Goal: Task Accomplishment & Management: Manage account settings

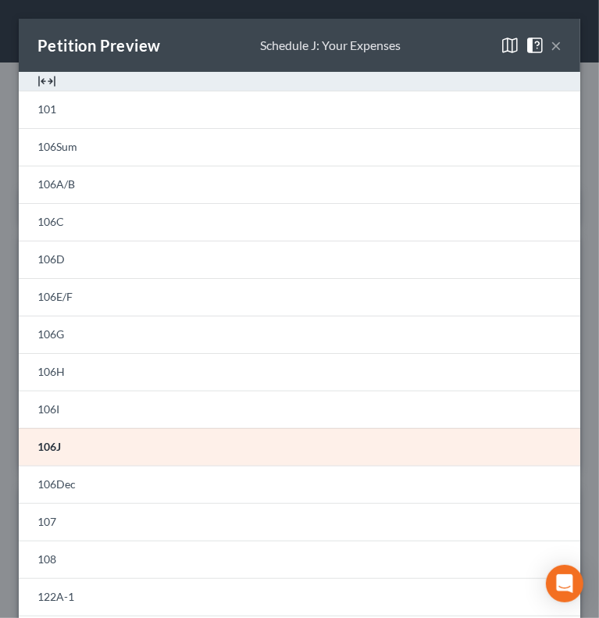
click at [551, 46] on button "×" at bounding box center [556, 45] width 11 height 19
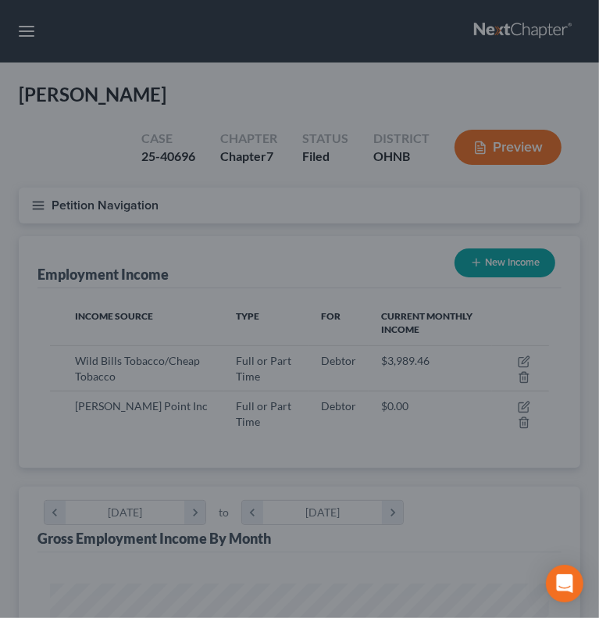
scroll to position [781110, 780835]
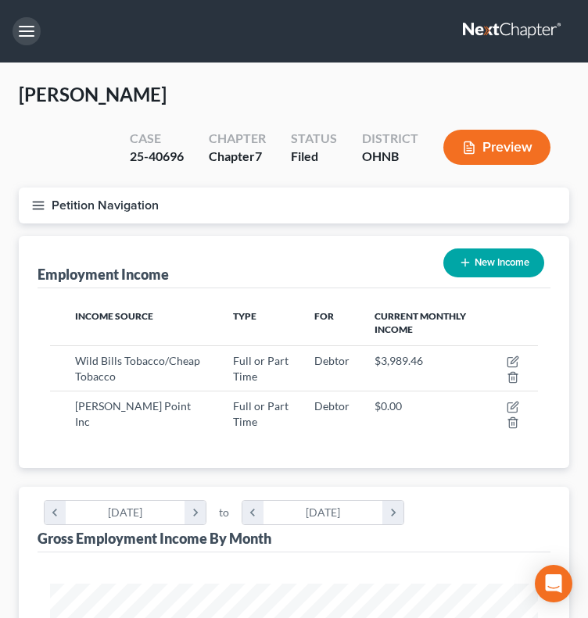
click at [30, 28] on button "button" at bounding box center [27, 31] width 28 height 28
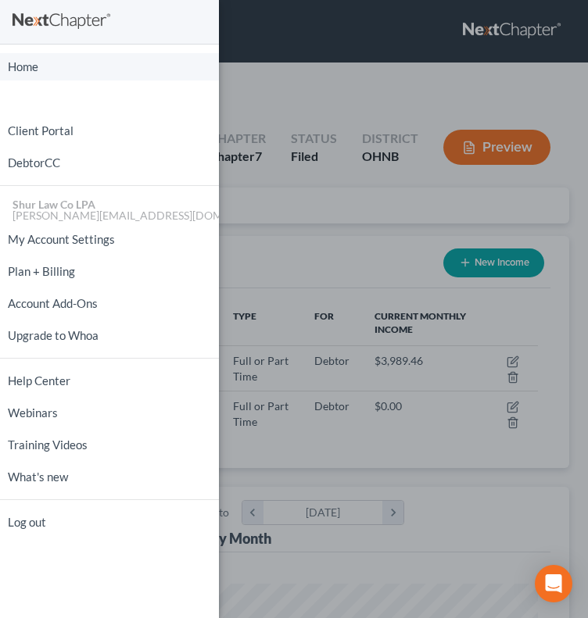
click at [36, 65] on link "Home" at bounding box center [109, 66] width 219 height 27
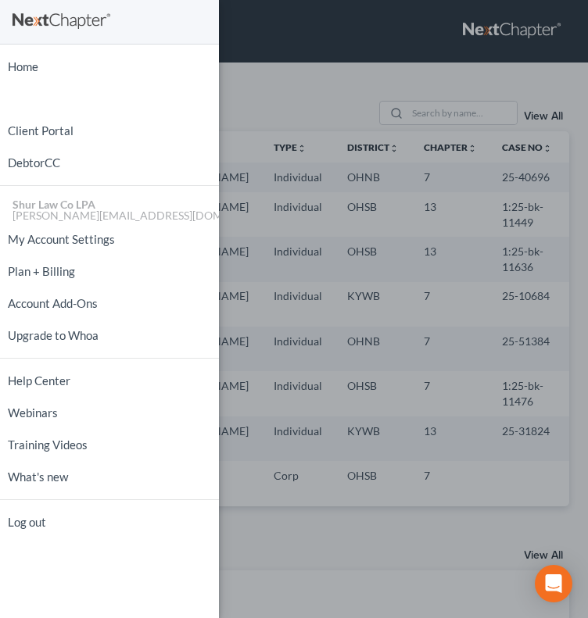
click at [278, 75] on div "Home New Case Client Portal DebtorCC Shur Law Co LPA [PERSON_NAME][EMAIL_ADDRES…" at bounding box center [294, 309] width 588 height 618
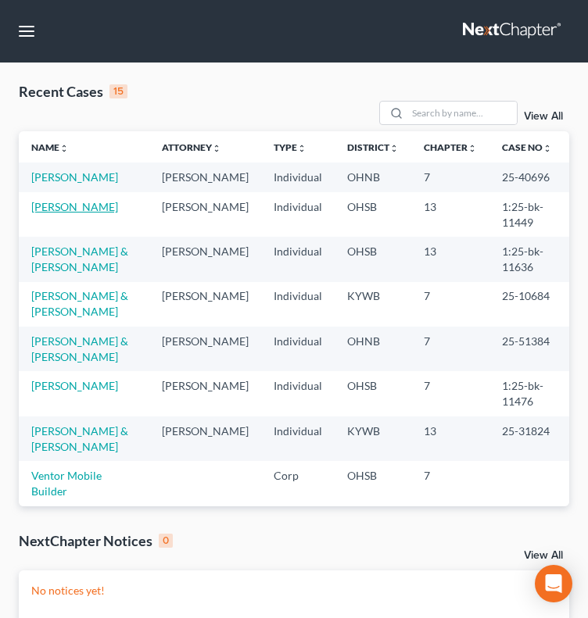
click at [59, 200] on link "[PERSON_NAME]" at bounding box center [74, 206] width 87 height 13
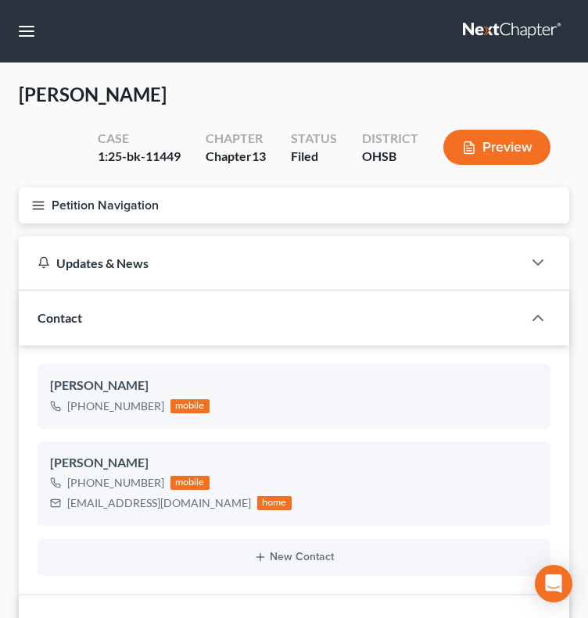
click at [38, 211] on icon "button" at bounding box center [38, 205] width 14 height 14
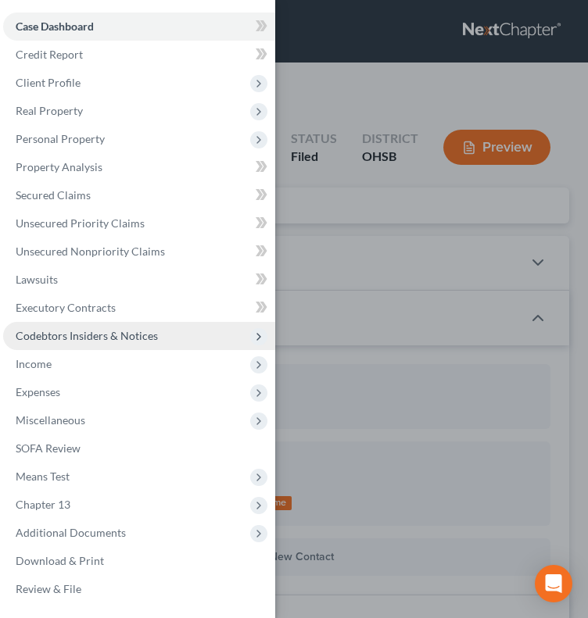
click at [72, 338] on span "Codebtors Insiders & Notices" at bounding box center [87, 335] width 142 height 13
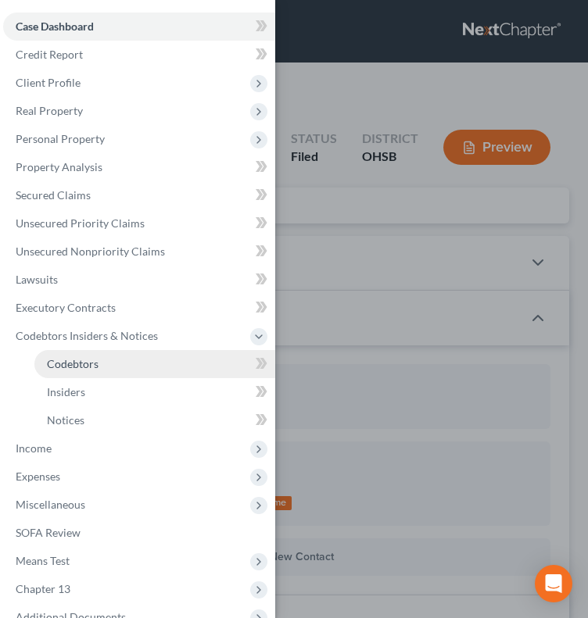
click at [75, 360] on span "Codebtors" at bounding box center [73, 363] width 52 height 13
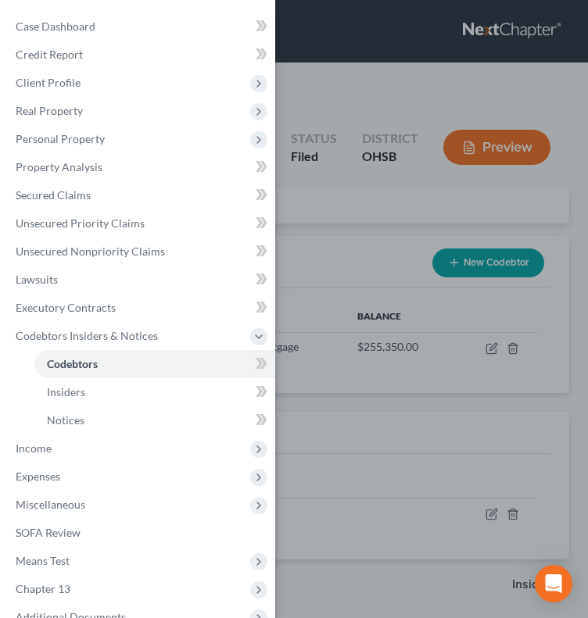
click at [506, 148] on div "Case Dashboard Payments Invoices Payments Payments Credit Report Client Profile" at bounding box center [294, 309] width 588 height 618
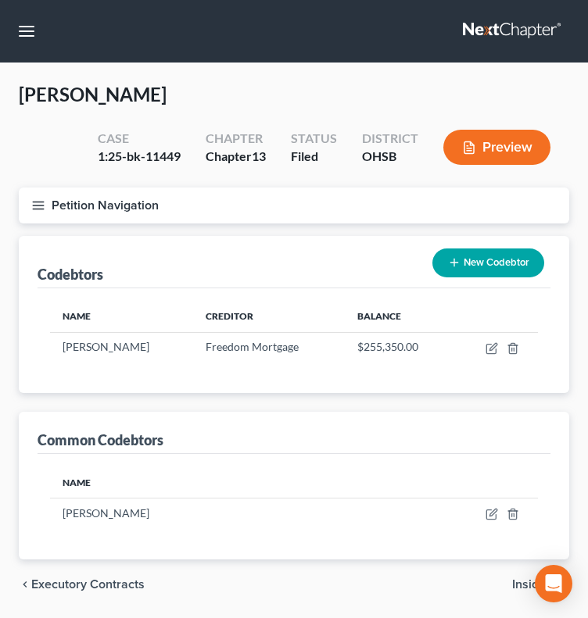
click at [506, 148] on button "Preview" at bounding box center [496, 147] width 107 height 35
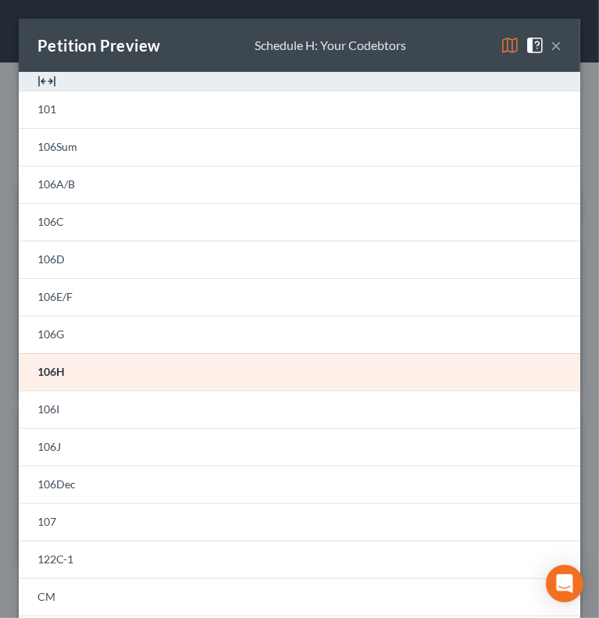
click at [551, 45] on button "×" at bounding box center [556, 45] width 11 height 19
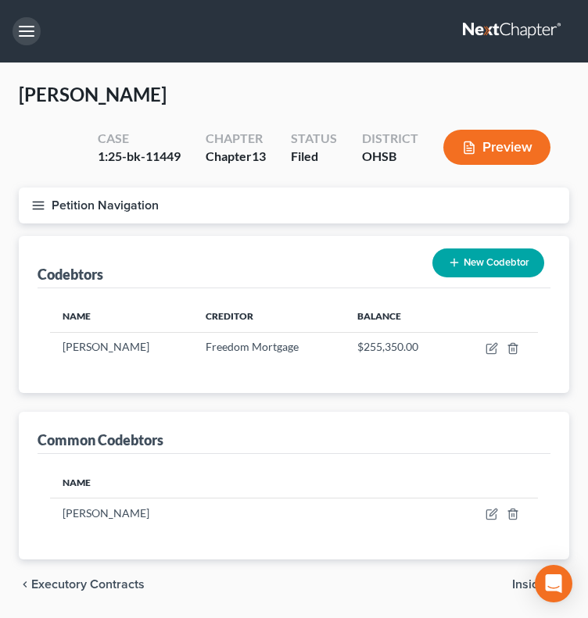
click at [22, 34] on button "button" at bounding box center [27, 31] width 28 height 28
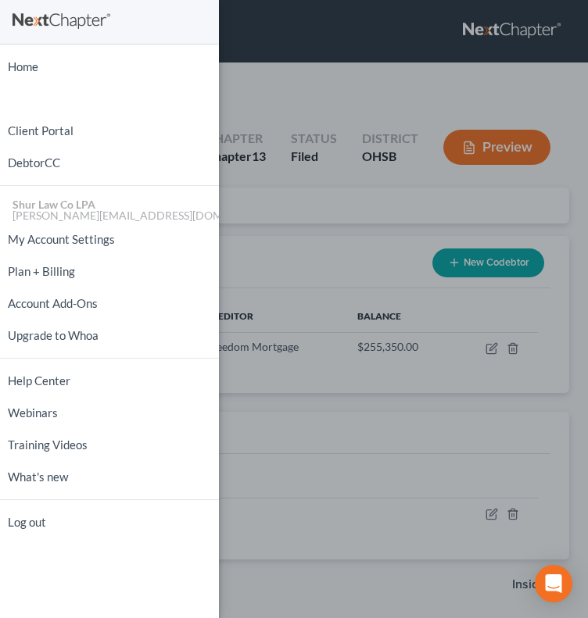
click at [271, 218] on div "Home New Case Client Portal DebtorCC Shur Law Co LPA [PERSON_NAME][EMAIL_ADDRES…" at bounding box center [294, 309] width 588 height 618
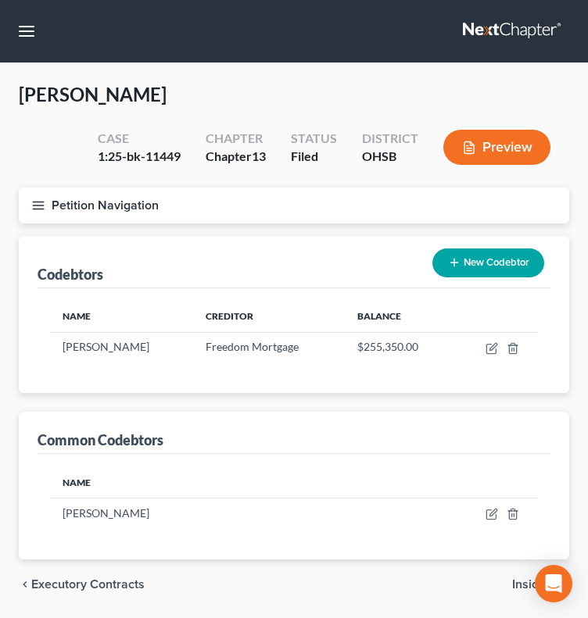
click at [34, 209] on line "button" at bounding box center [38, 209] width 11 height 0
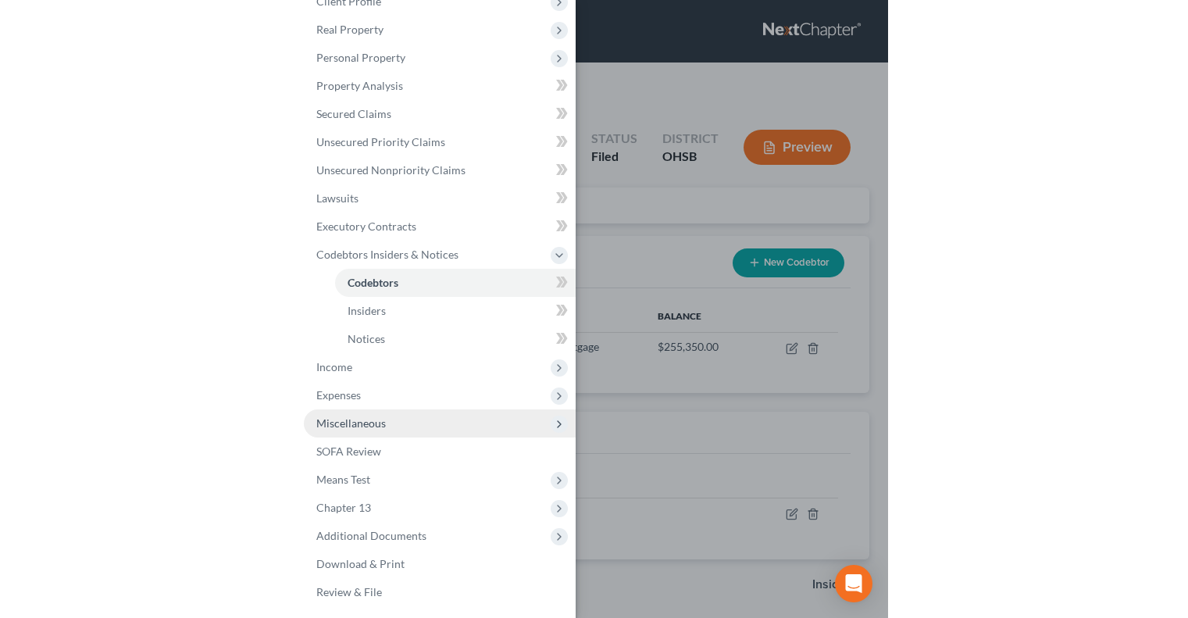
scroll to position [51, 0]
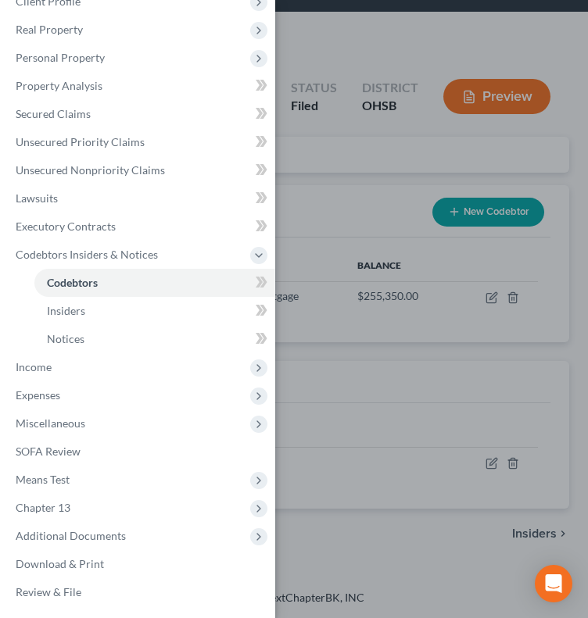
click at [338, 546] on div "Case Dashboard Payments Invoices Payments Payments Credit Report Client Profile" at bounding box center [294, 309] width 588 height 618
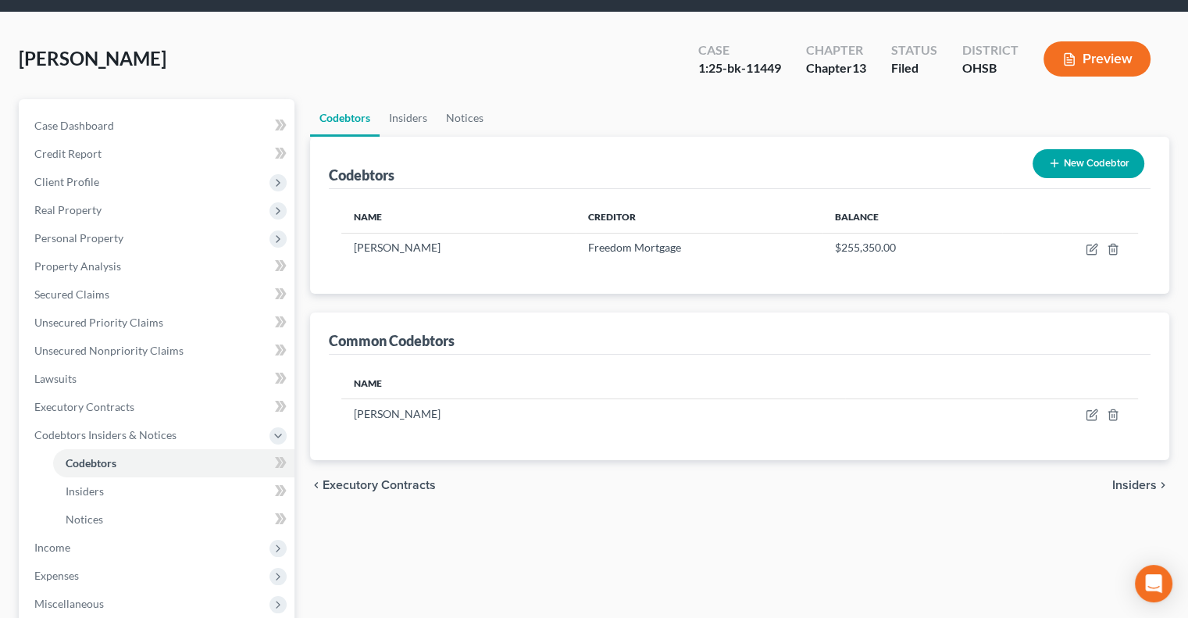
scroll to position [323, 0]
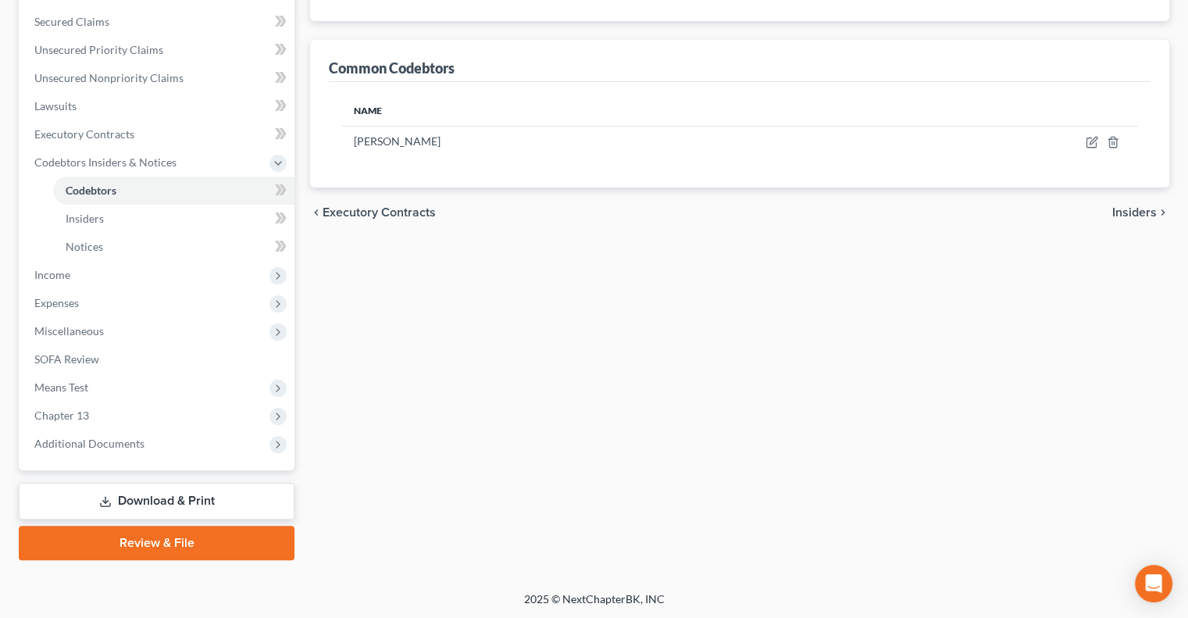
click at [248, 509] on link "Download & Print" at bounding box center [157, 501] width 276 height 37
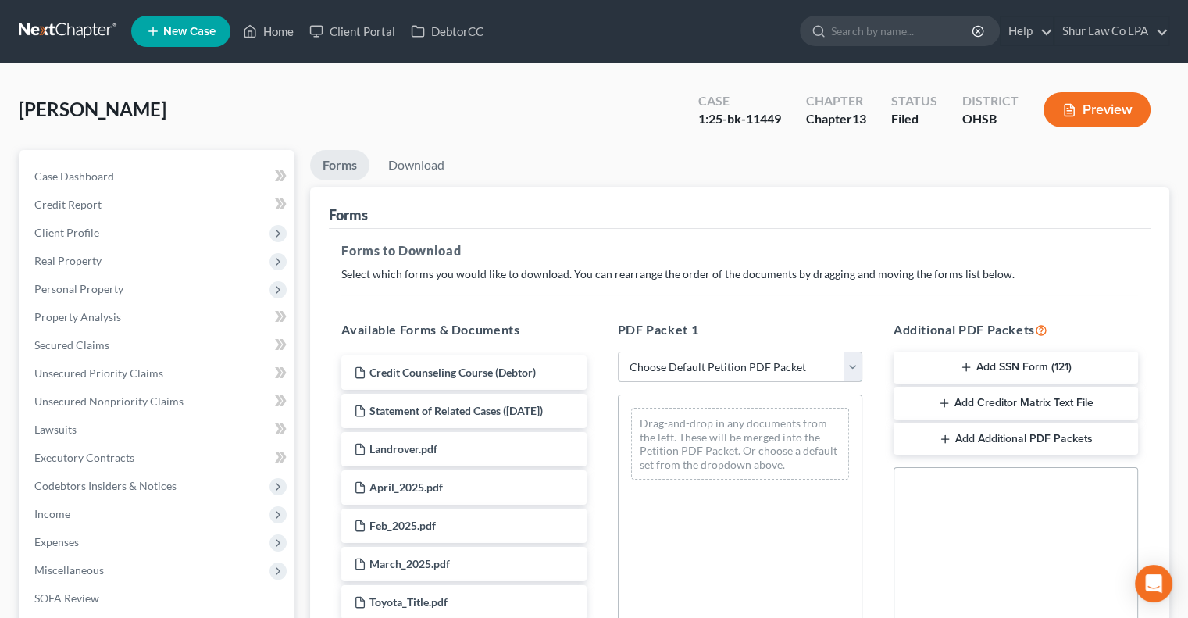
click at [599, 374] on select "Choose Default Petition PDF Packet Complete Bankruptcy Petition (all forms and …" at bounding box center [740, 367] width 245 height 31
select select "2"
click at [599, 352] on select "Choose Default Petition PDF Packet Complete Bankruptcy Petition (all forms and …" at bounding box center [740, 367] width 245 height 31
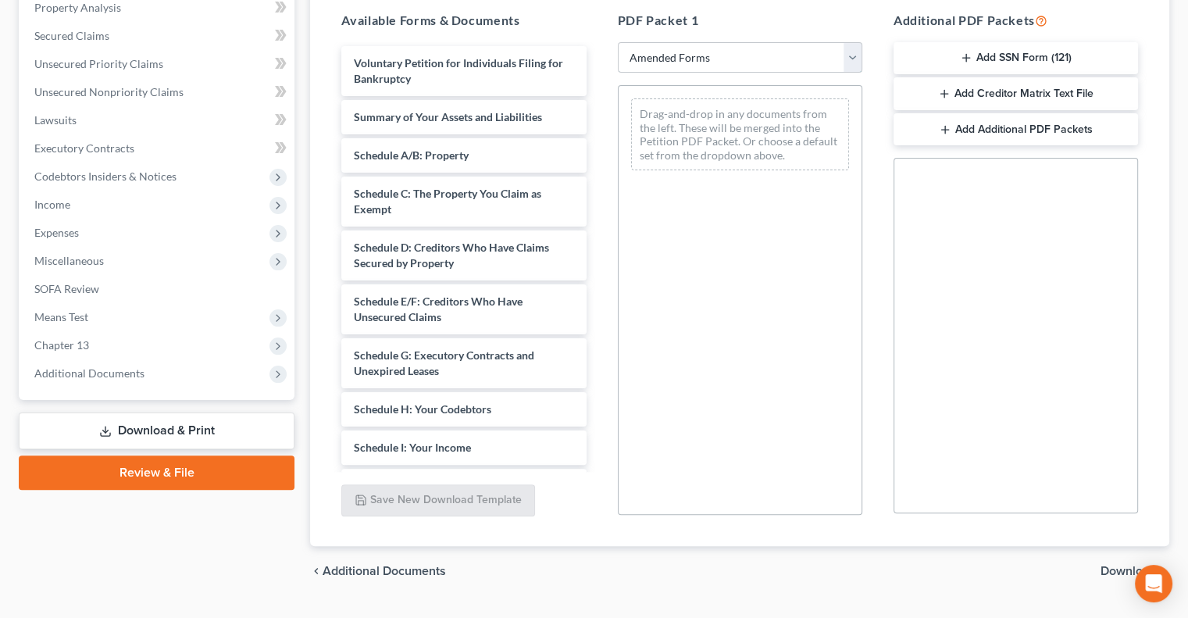
scroll to position [312, 0]
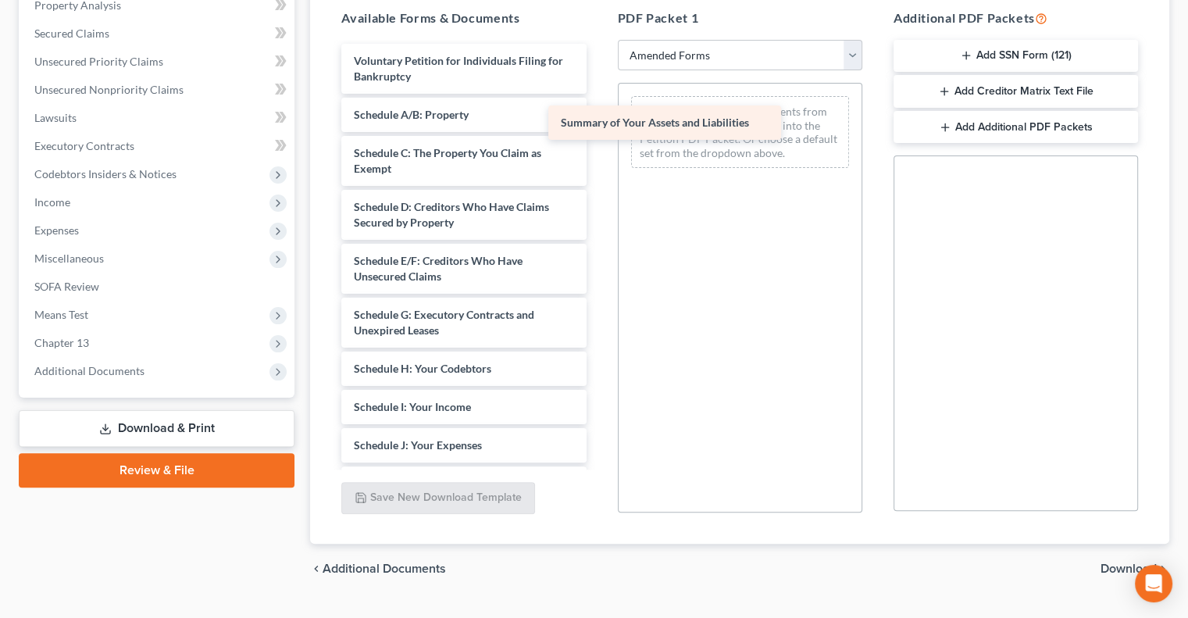
drag, startPoint x: 482, startPoint y: 116, endPoint x: 720, endPoint y: 134, distance: 239.0
click at [599, 134] on div "Summary of Your Assets and Liabilities Voluntary Petition for Individuals Filin…" at bounding box center [464, 418] width 270 height 749
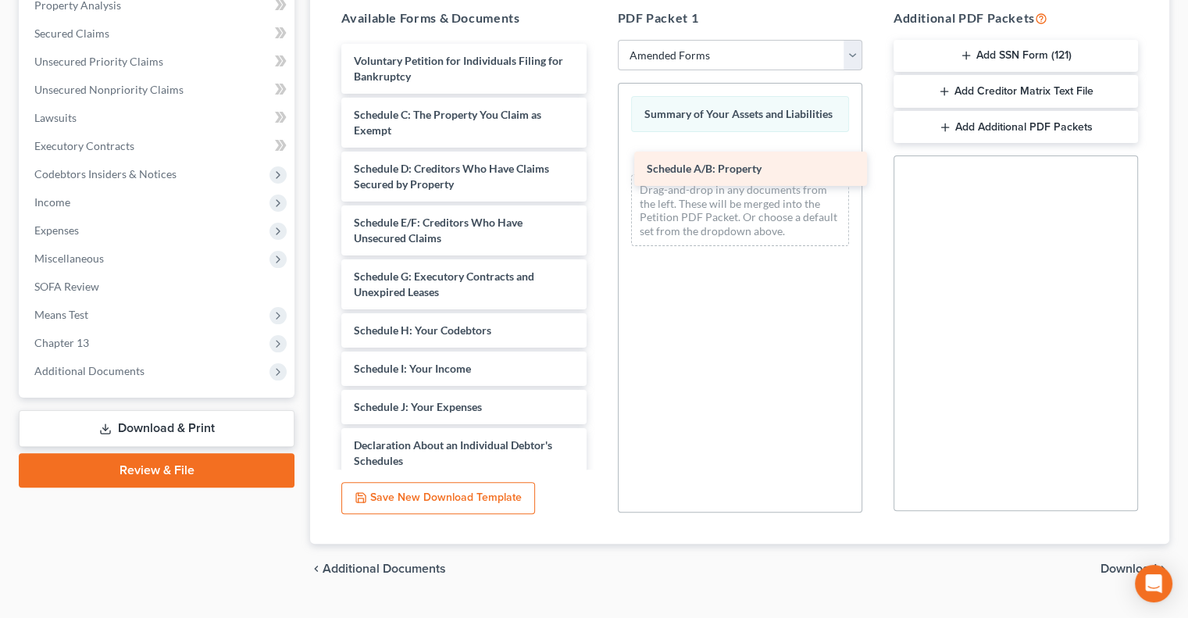
drag, startPoint x: 423, startPoint y: 109, endPoint x: 719, endPoint y: 161, distance: 299.8
click at [599, 161] on div "Schedule A/B: Property Voluntary Petition for Individuals Filing for Bankruptcy…" at bounding box center [464, 399] width 270 height 711
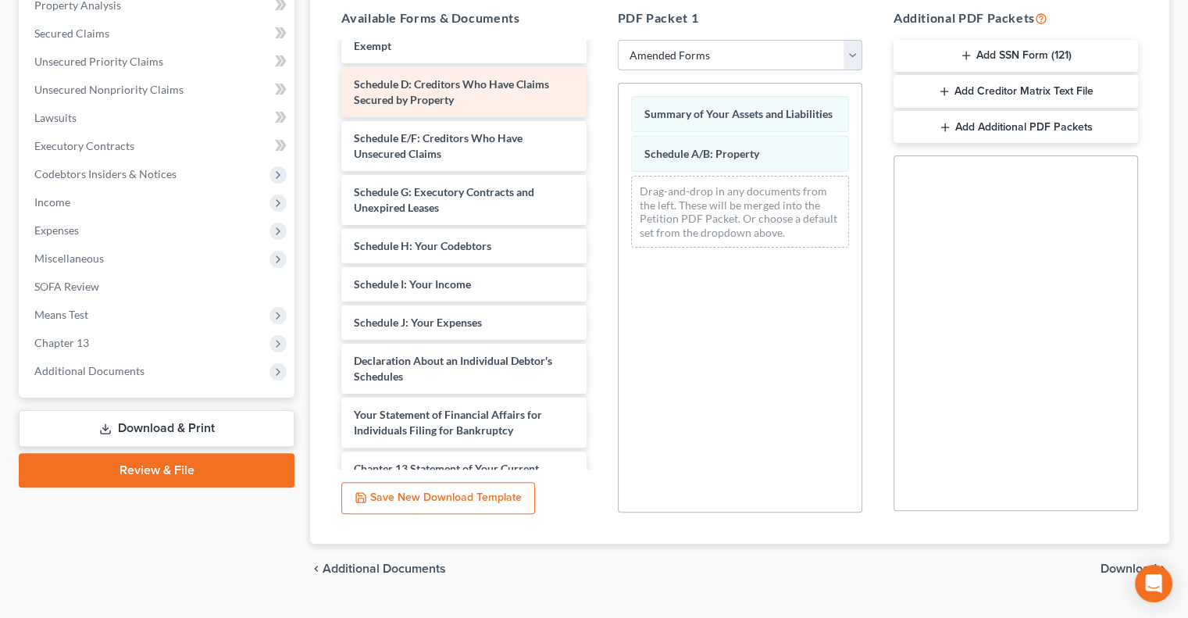
scroll to position [87, 0]
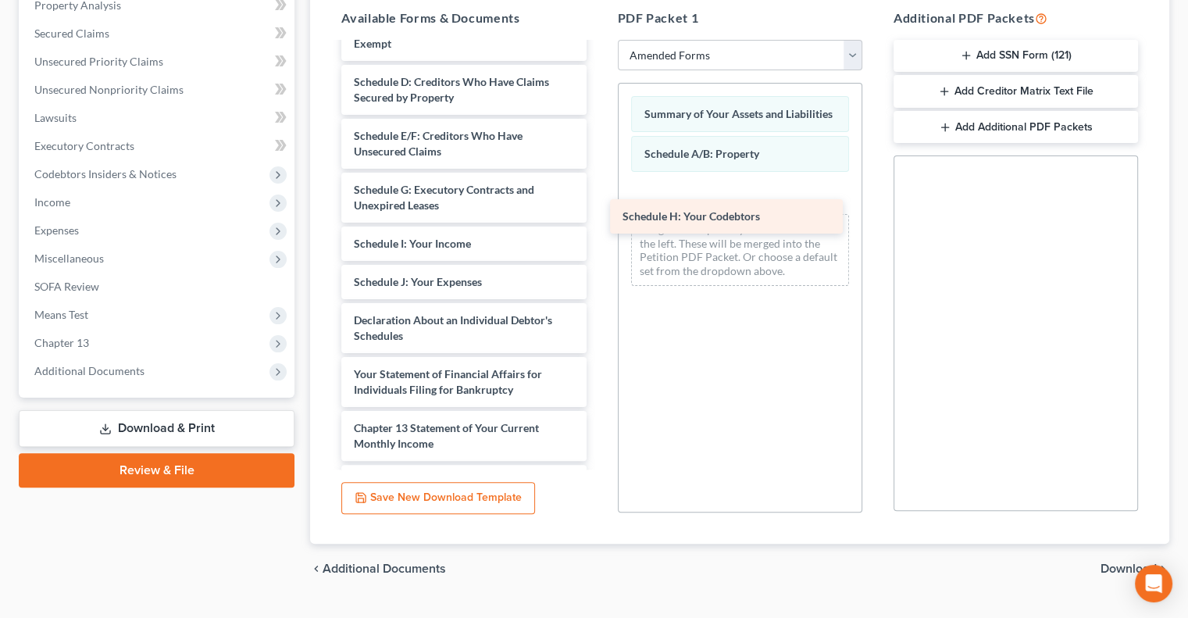
drag, startPoint x: 411, startPoint y: 241, endPoint x: 688, endPoint y: 205, distance: 278.8
click at [599, 205] on div "Schedule H: Your Codebtors Voluntary Petition for Individuals Filing for Bankru…" at bounding box center [464, 293] width 270 height 673
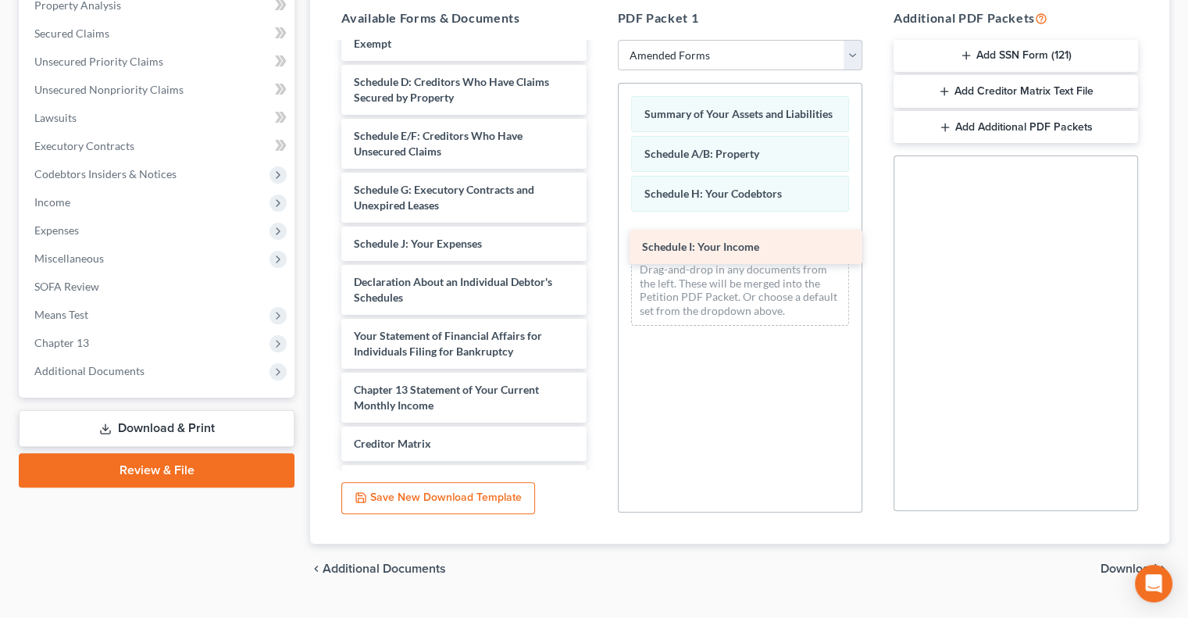
drag, startPoint x: 437, startPoint y: 249, endPoint x: 725, endPoint y: 252, distance: 288.3
click at [599, 252] on div "Schedule I: Your Income Voluntary Petition for Individuals Filing for Bankruptc…" at bounding box center [464, 274] width 270 height 634
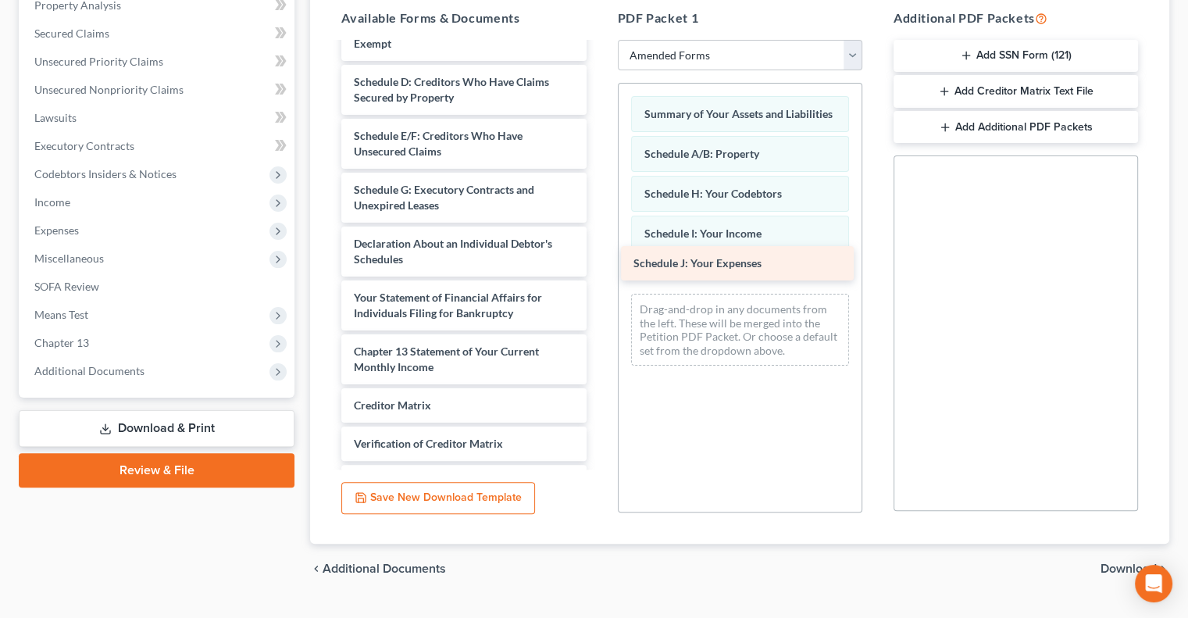
drag, startPoint x: 420, startPoint y: 238, endPoint x: 699, endPoint y: 259, distance: 280.5
click at [599, 259] on div "Schedule J: Your Expenses Voluntary Petition for Individuals Filing for Bankrup…" at bounding box center [464, 255] width 270 height 596
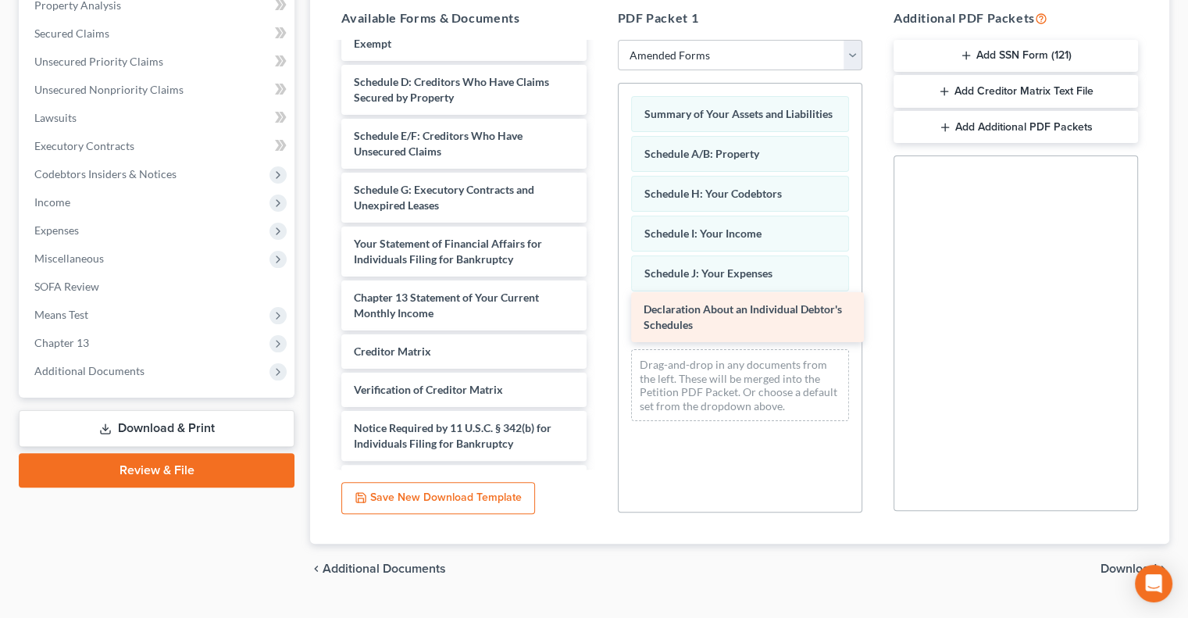
drag, startPoint x: 460, startPoint y: 248, endPoint x: 752, endPoint y: 315, distance: 299.1
click at [599, 315] on div "Declaration About an Individual Debtor's Schedules Voluntary Petition for Indiv…" at bounding box center [464, 228] width 270 height 542
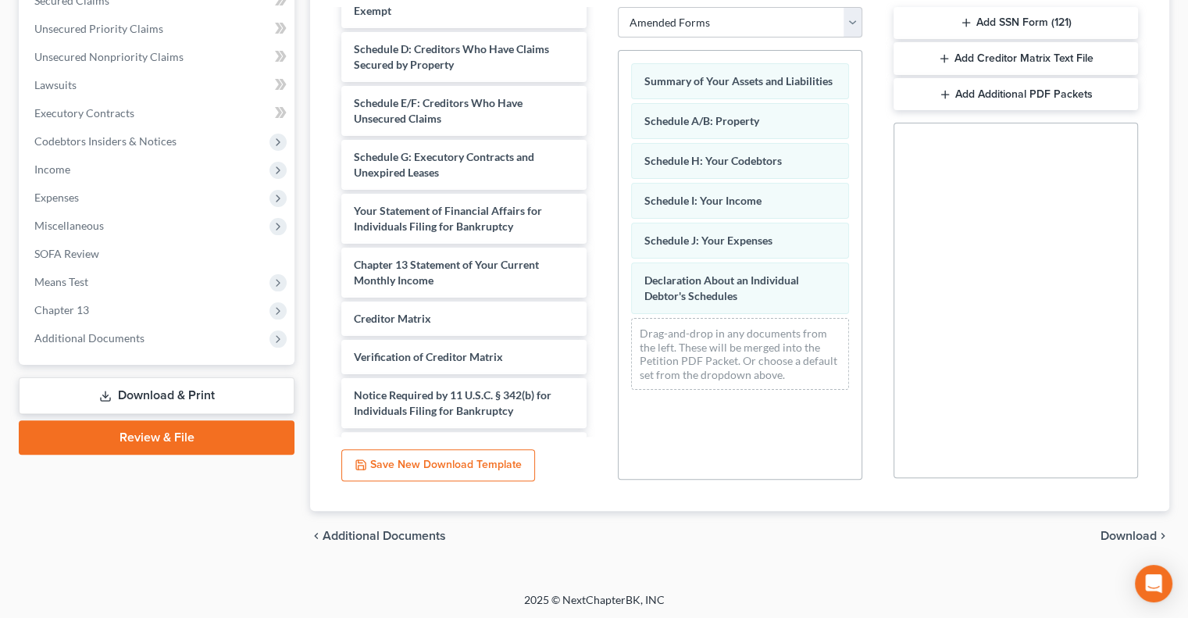
scroll to position [345, 0]
click at [599, 531] on span "Download" at bounding box center [1129, 535] width 56 height 13
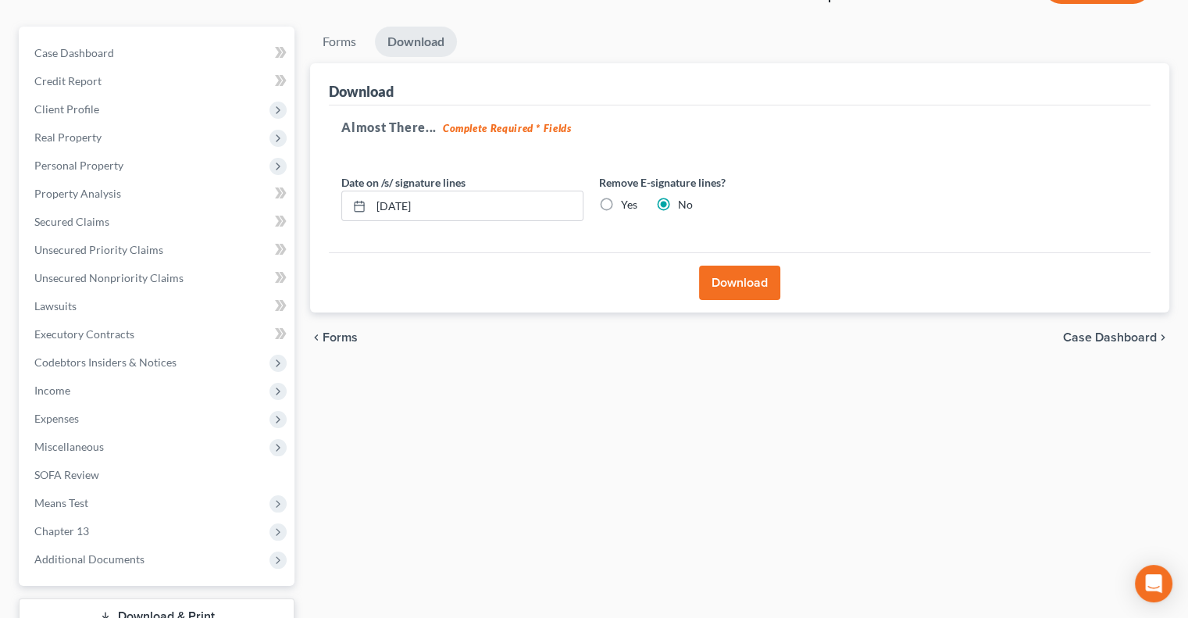
scroll to position [120, 0]
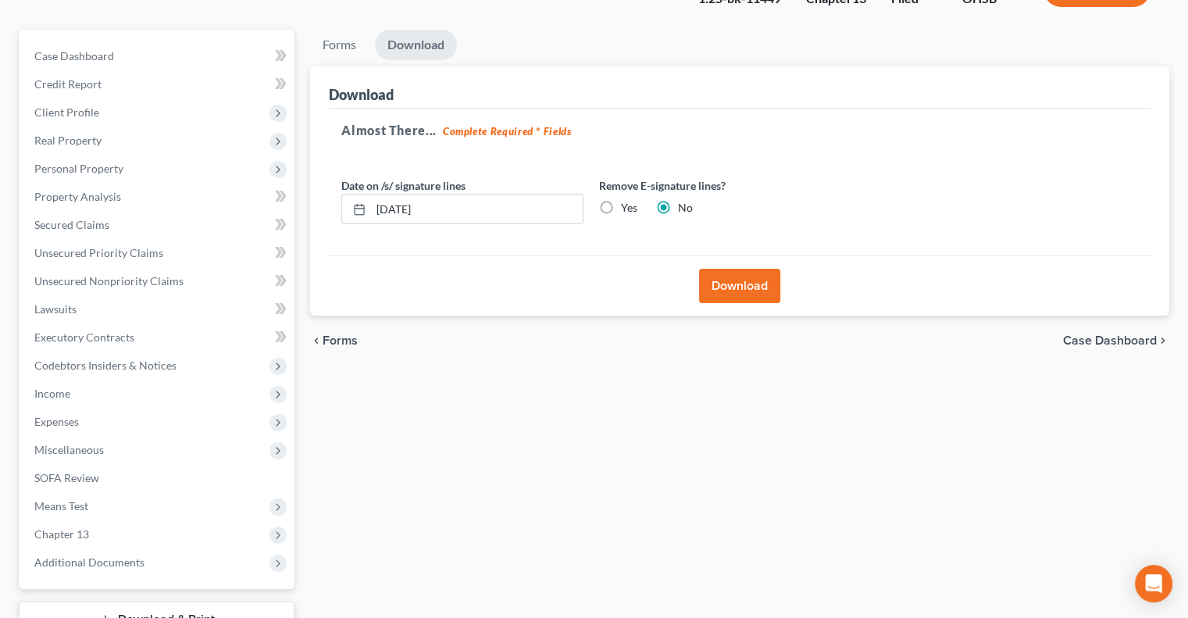
click at [599, 291] on button "Download" at bounding box center [739, 286] width 81 height 34
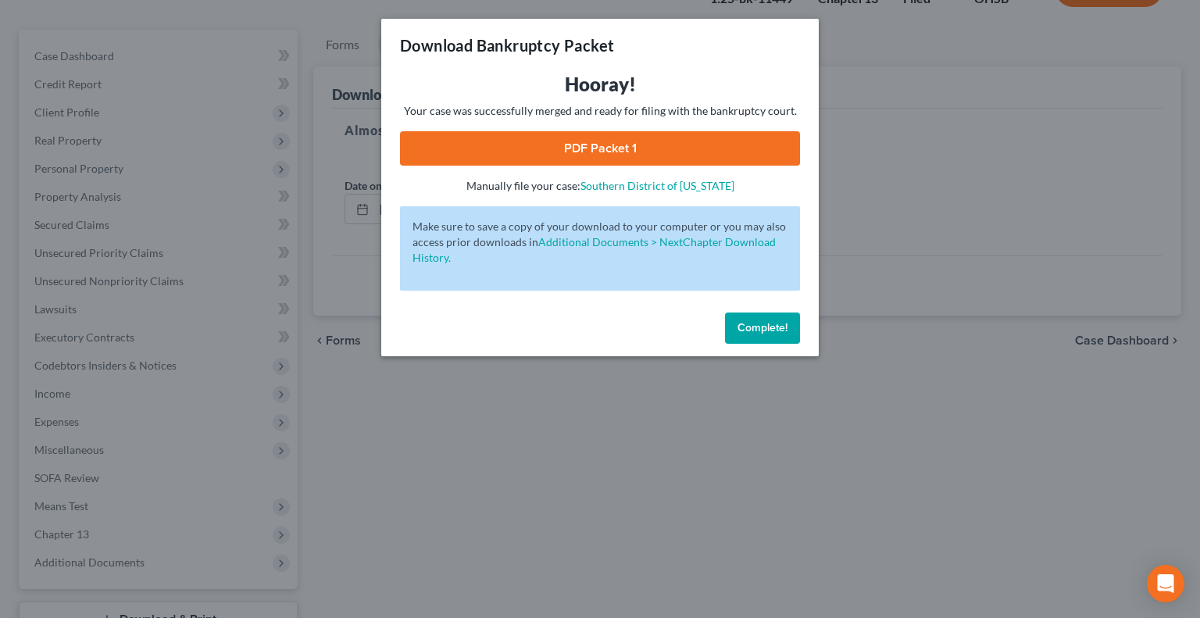
click at [597, 133] on link "PDF Packet 1" at bounding box center [600, 148] width 400 height 34
click at [599, 341] on button "Complete!" at bounding box center [762, 328] width 75 height 31
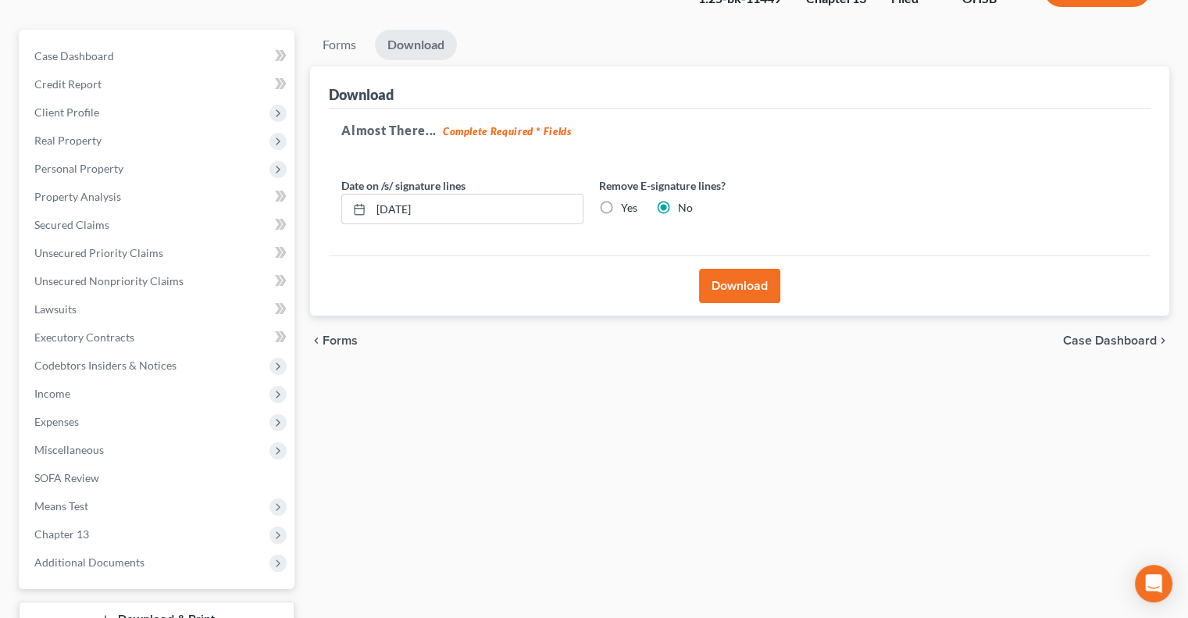
scroll to position [0, 0]
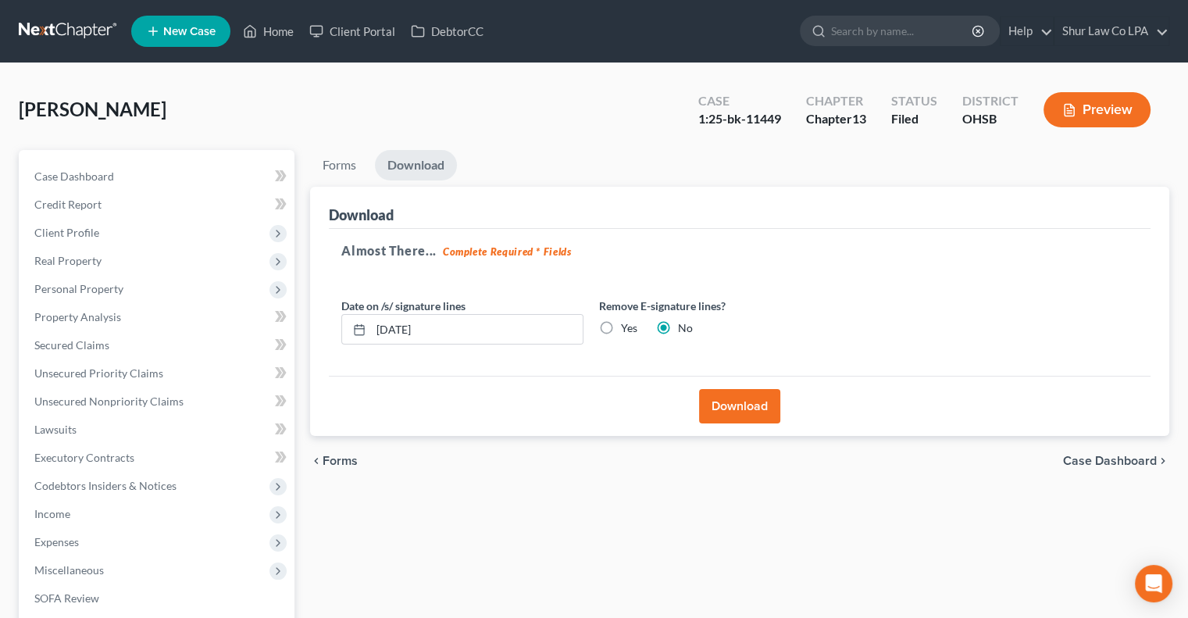
click at [73, 30] on link at bounding box center [69, 31] width 100 height 28
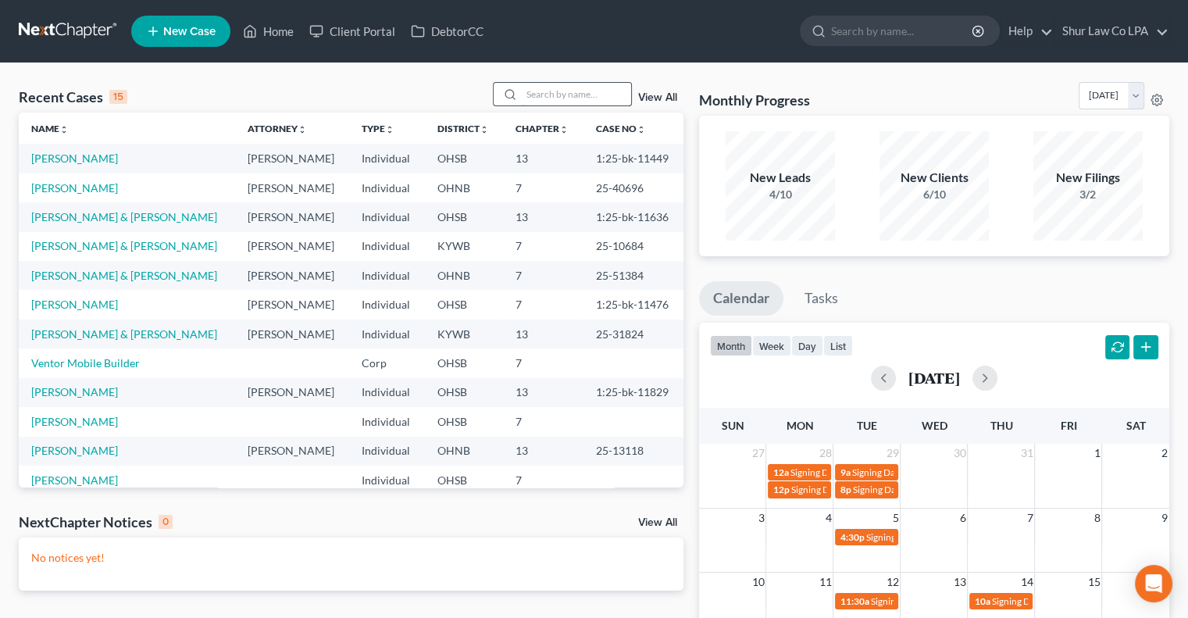
click at [589, 98] on input "search" at bounding box center [576, 94] width 109 height 23
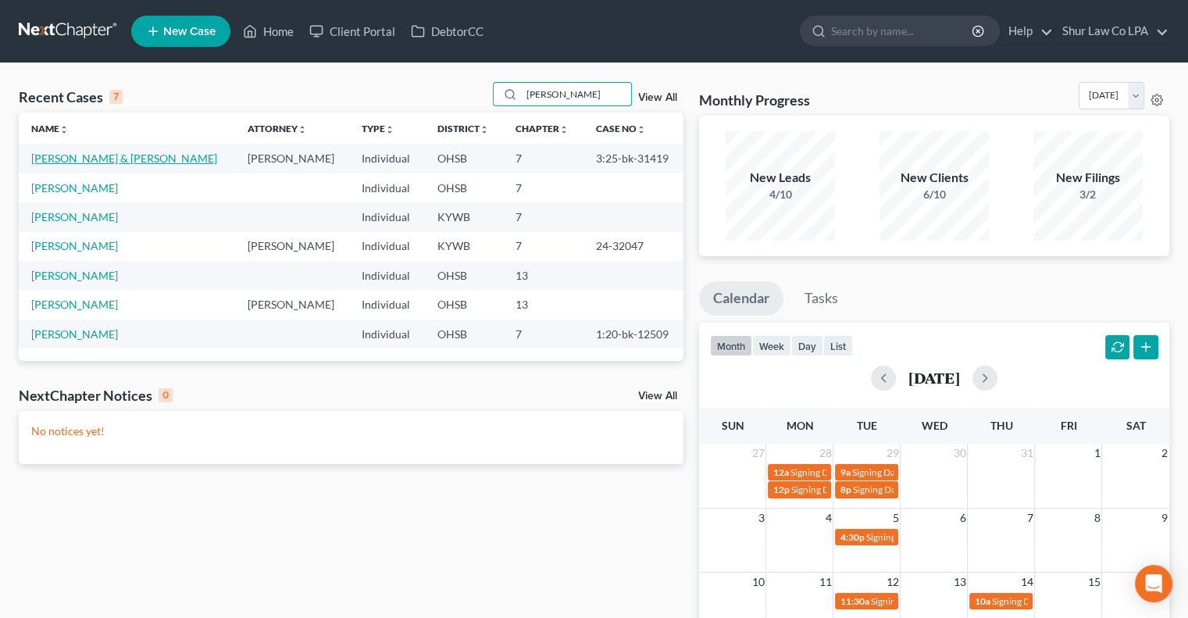
type input "williams"
click at [143, 162] on link "Williams, Kenneth & Stacy" at bounding box center [124, 158] width 186 height 13
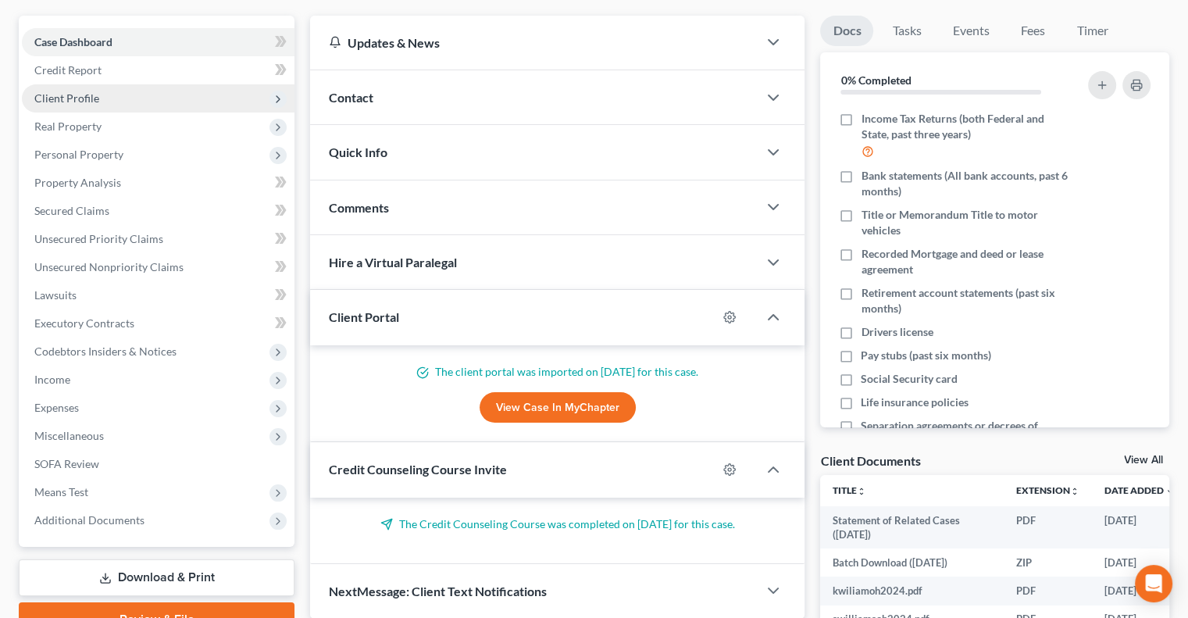
scroll to position [187, 0]
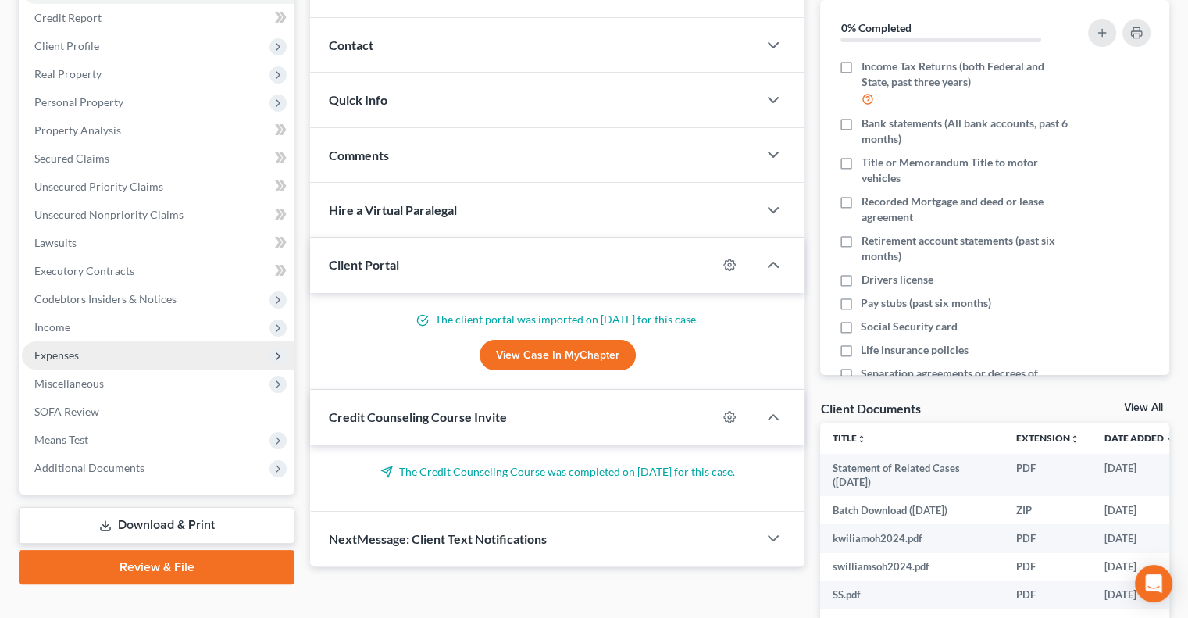
click at [128, 356] on span "Expenses" at bounding box center [158, 355] width 273 height 28
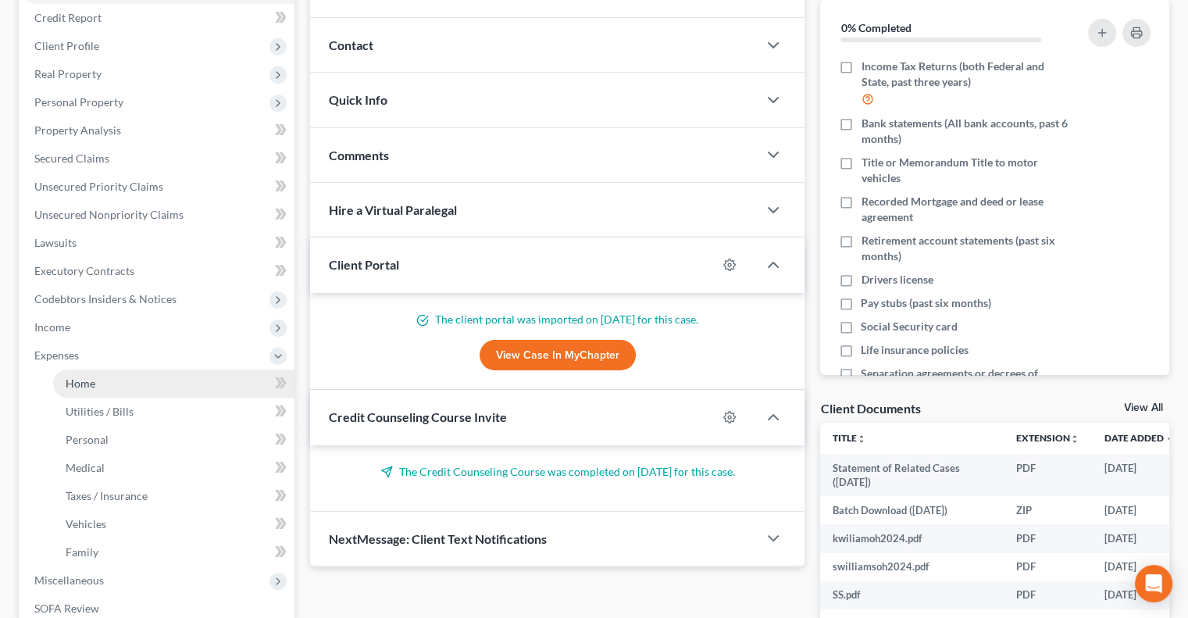
click at [152, 370] on link "Home" at bounding box center [173, 384] width 241 height 28
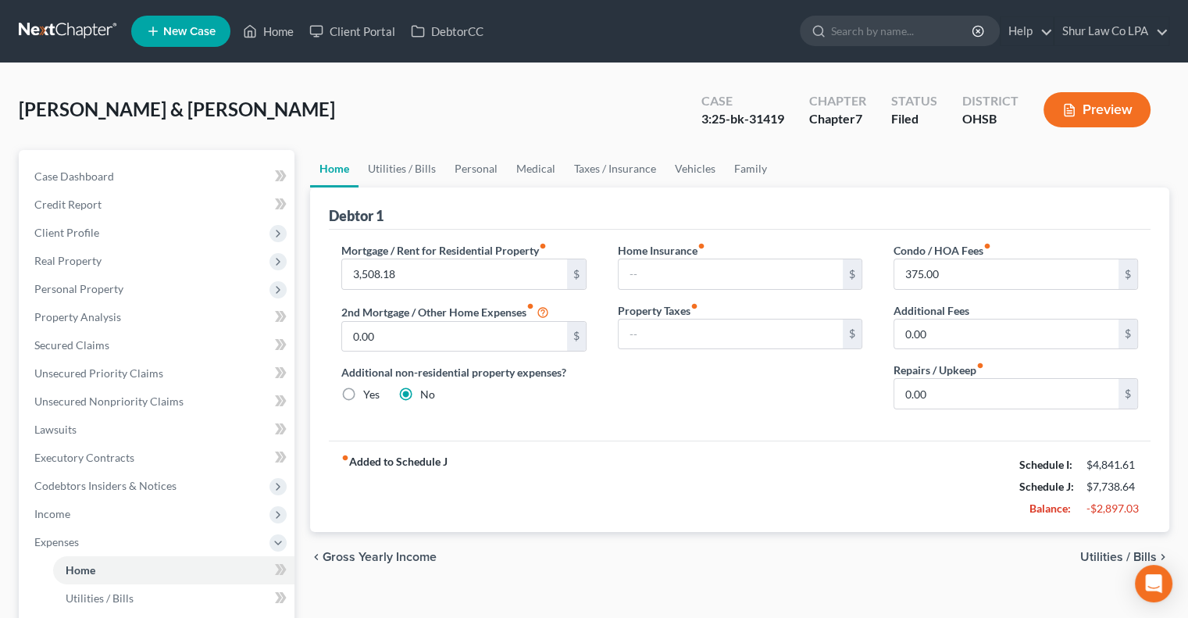
click at [617, 141] on div "Williams, Kenneth & Stacy Upgraded Case 3:25-bk-31419 Chapter Chapter 7 Status …" at bounding box center [594, 116] width 1151 height 68
click at [615, 168] on link "Taxes / Insurance" at bounding box center [615, 169] width 101 height 38
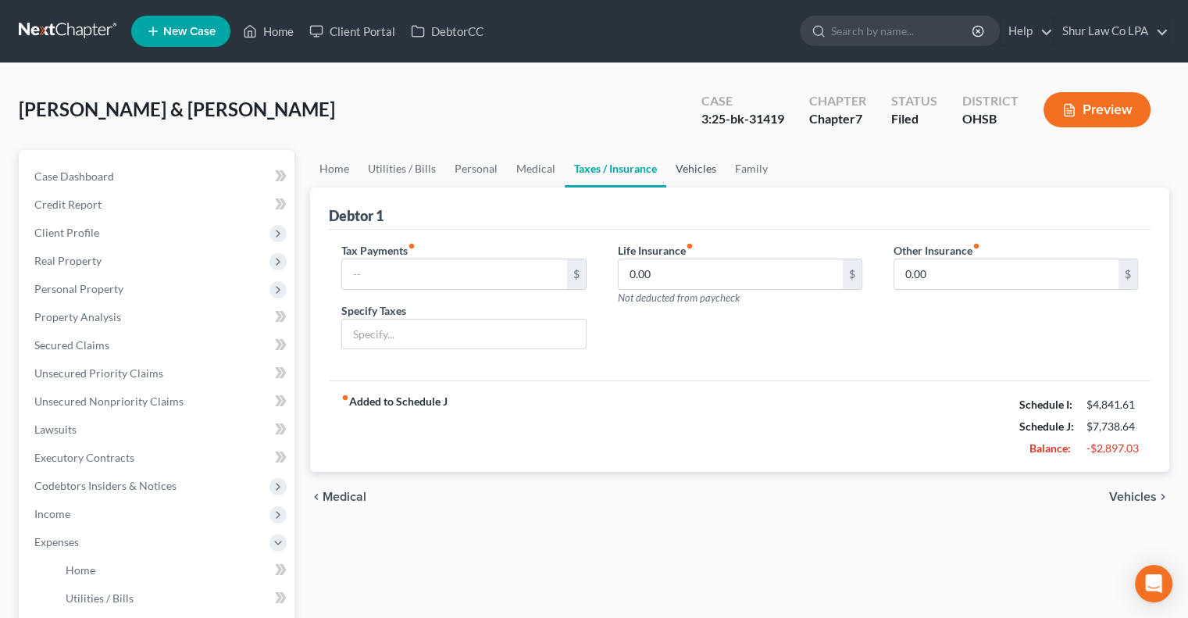
click at [710, 173] on link "Vehicles" at bounding box center [695, 169] width 59 height 38
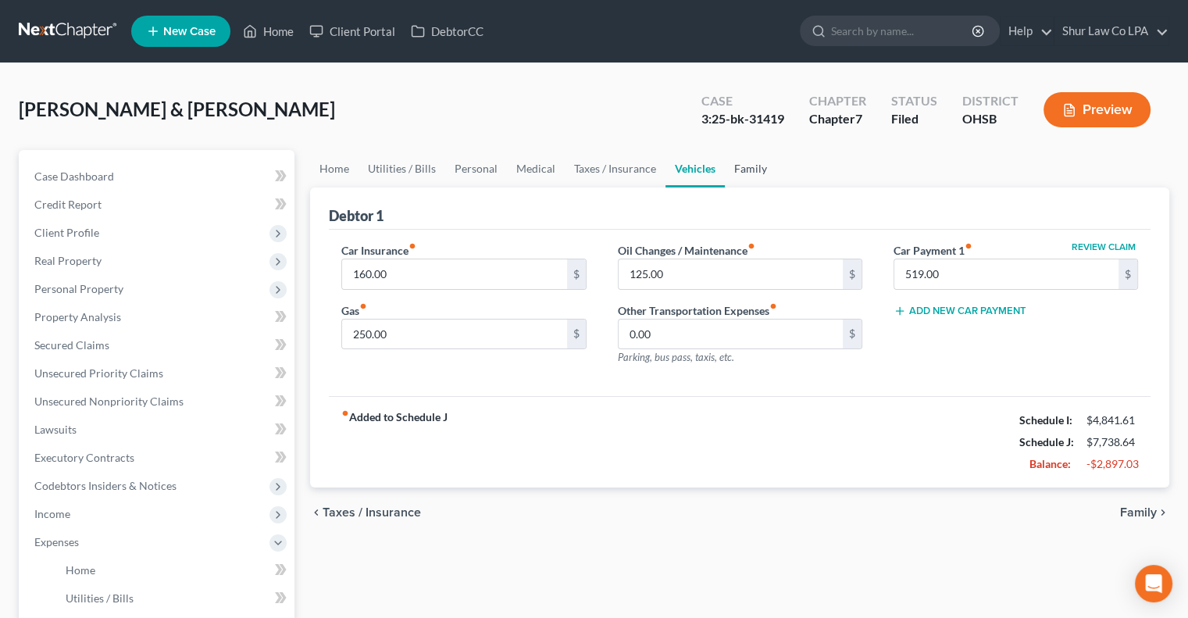
click at [740, 171] on link "Family" at bounding box center [751, 169] width 52 height 38
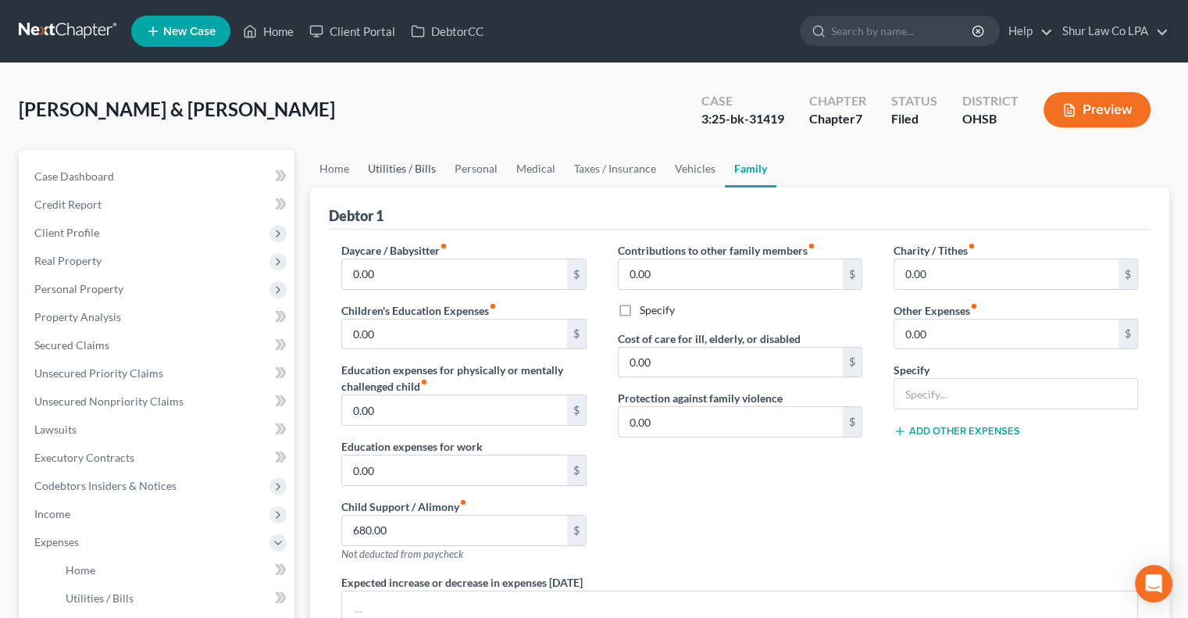
click at [415, 174] on link "Utilities / Bills" at bounding box center [402, 169] width 87 height 38
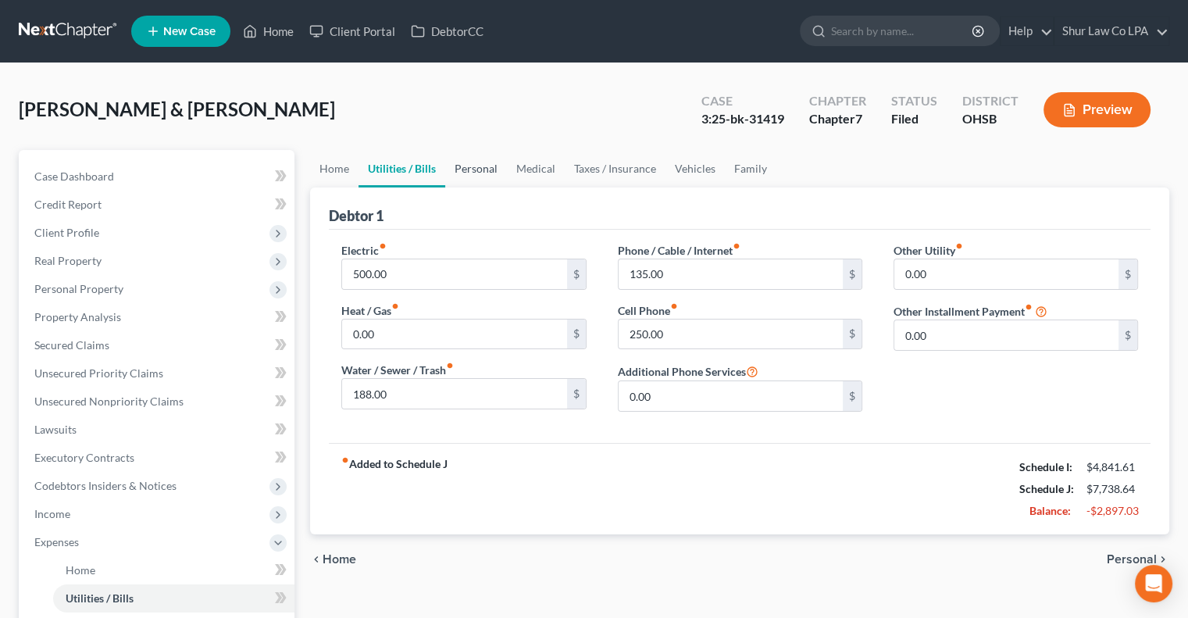
click at [475, 166] on link "Personal" at bounding box center [476, 169] width 62 height 38
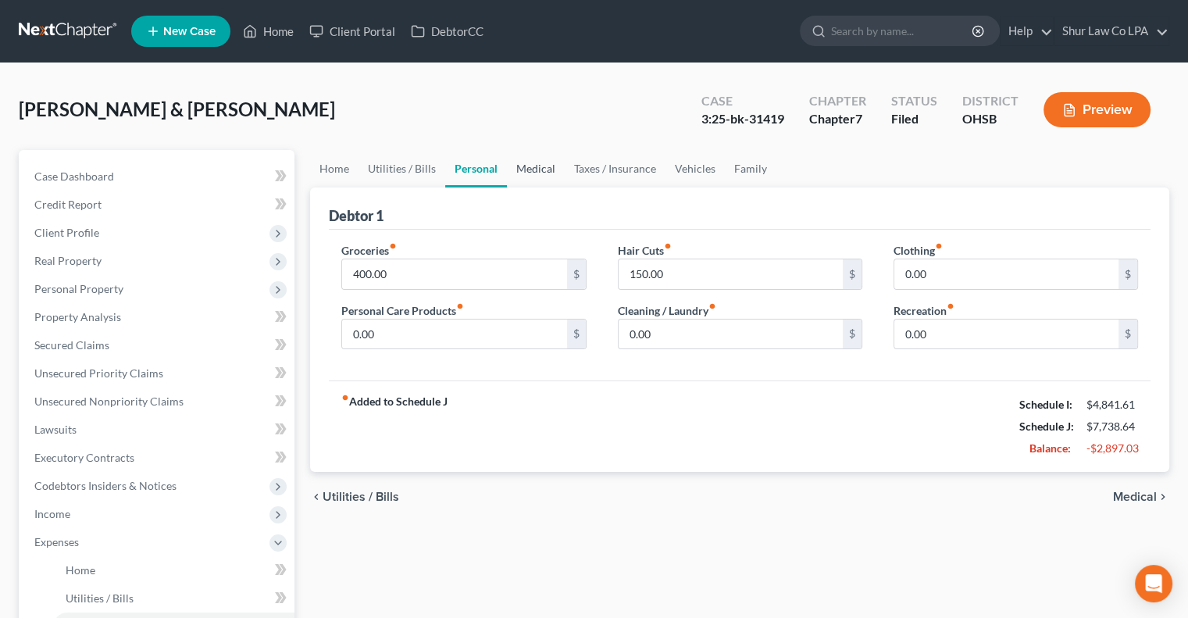
click at [551, 165] on link "Medical" at bounding box center [536, 169] width 58 height 38
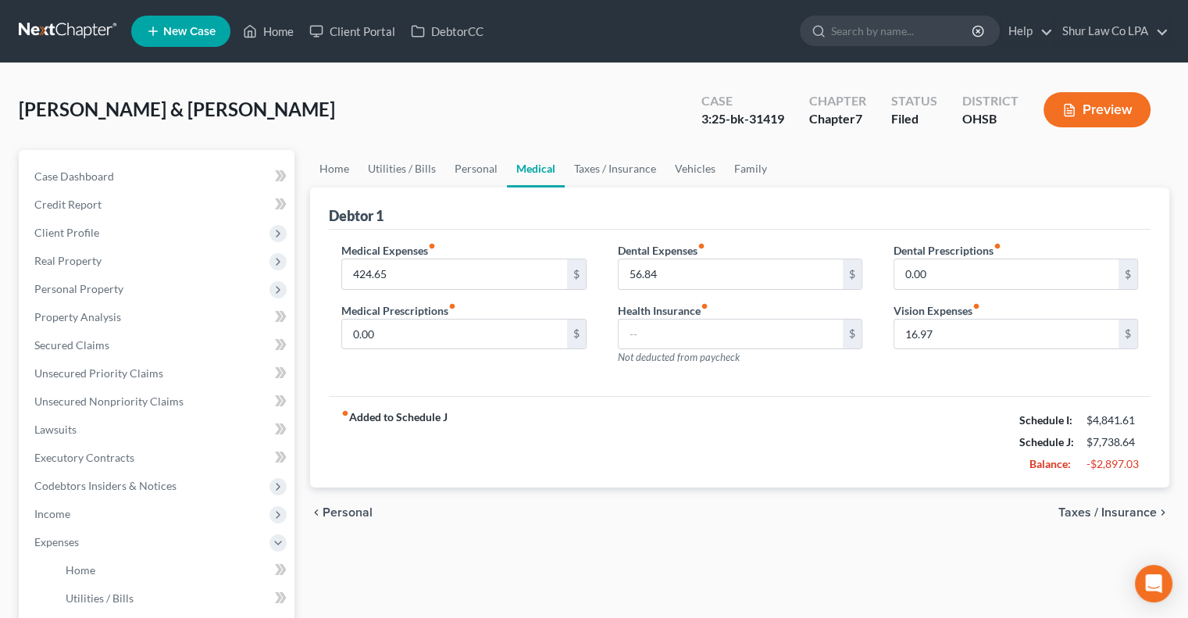
click at [551, 165] on link "Medical" at bounding box center [536, 169] width 58 height 38
click at [594, 166] on link "Taxes / Insurance" at bounding box center [615, 169] width 101 height 38
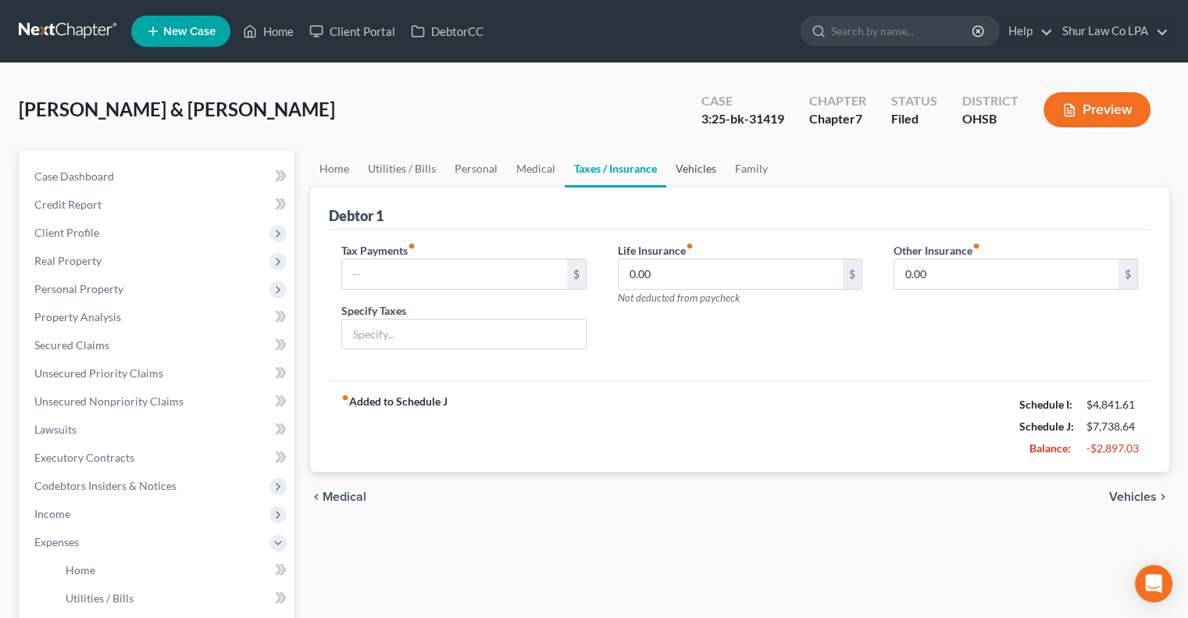
click at [666, 172] on link "Vehicles" at bounding box center [695, 169] width 59 height 38
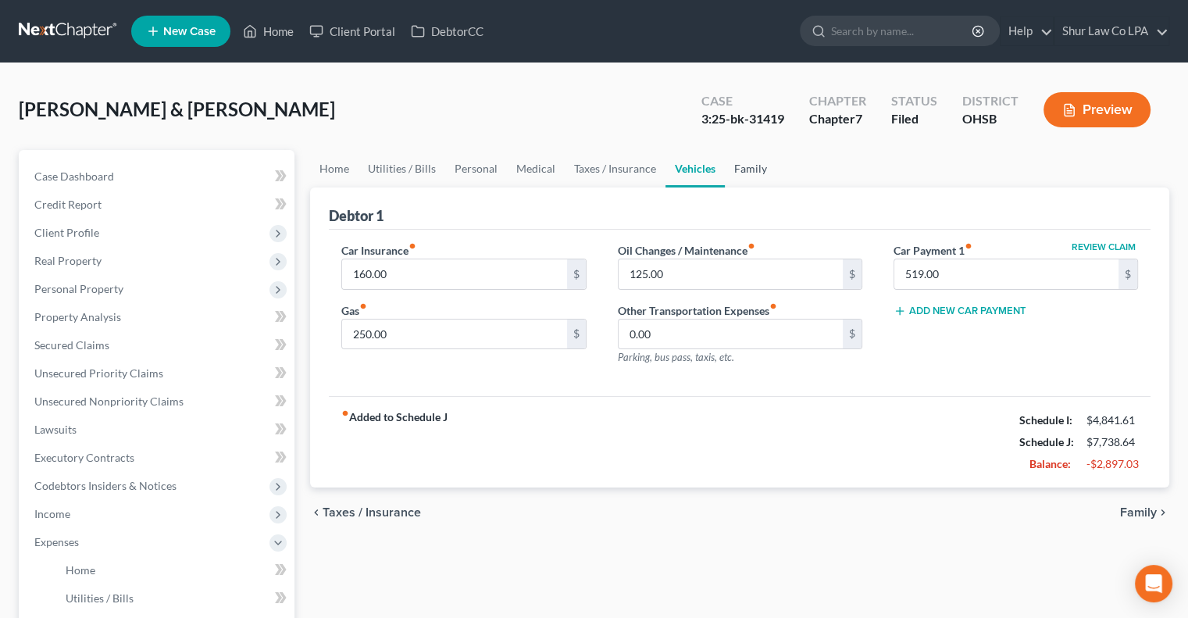
click at [753, 170] on link "Family" at bounding box center [751, 169] width 52 height 38
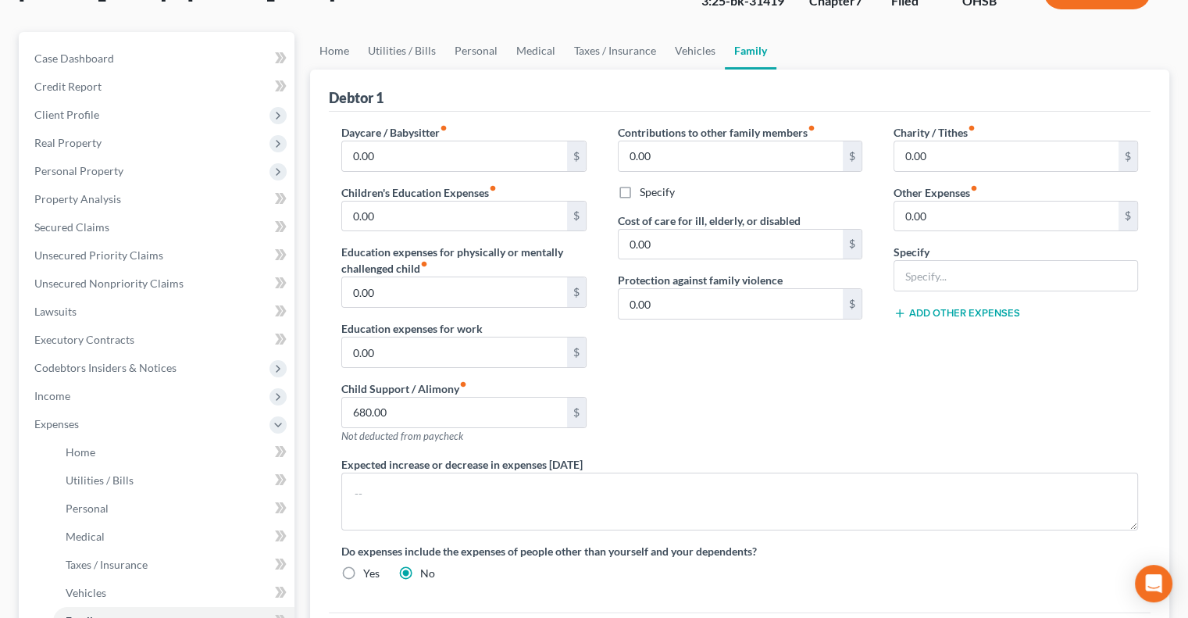
scroll to position [117, 0]
click at [695, 55] on link "Vehicles" at bounding box center [695, 52] width 59 height 38
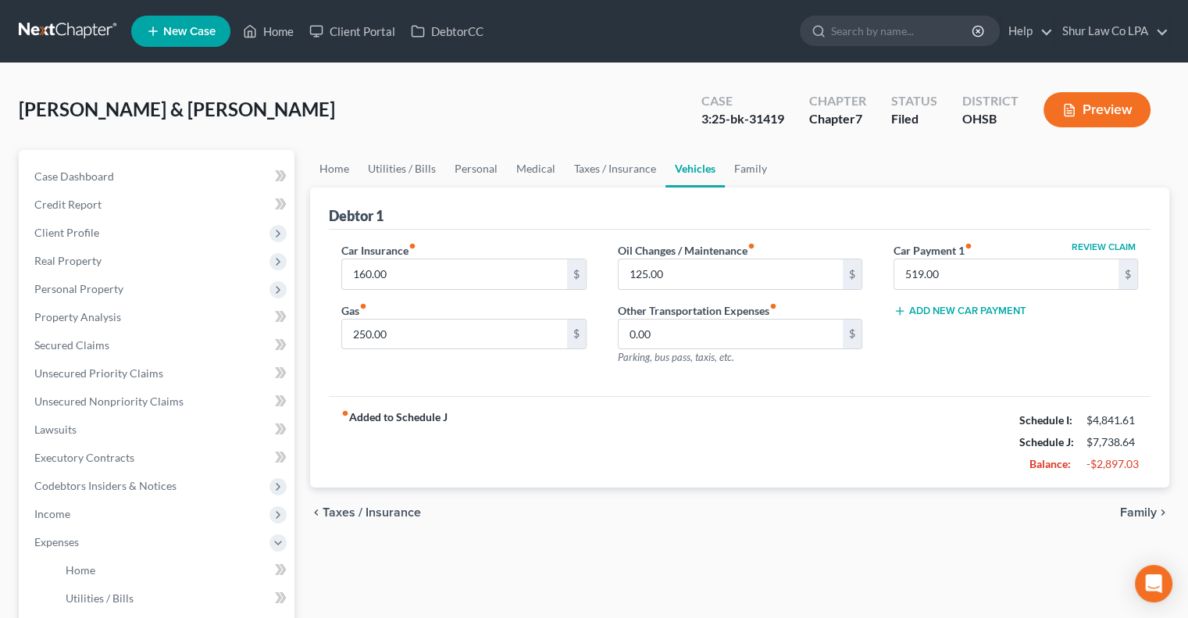
click at [463, 593] on div "Home Utilities / Bills Personal Medical Taxes / Insurance Vehicles Family Debto…" at bounding box center [739, 559] width 875 height 818
click at [102, 507] on span "Income" at bounding box center [158, 514] width 273 height 28
click at [113, 538] on span "Employment Income" at bounding box center [116, 541] width 100 height 13
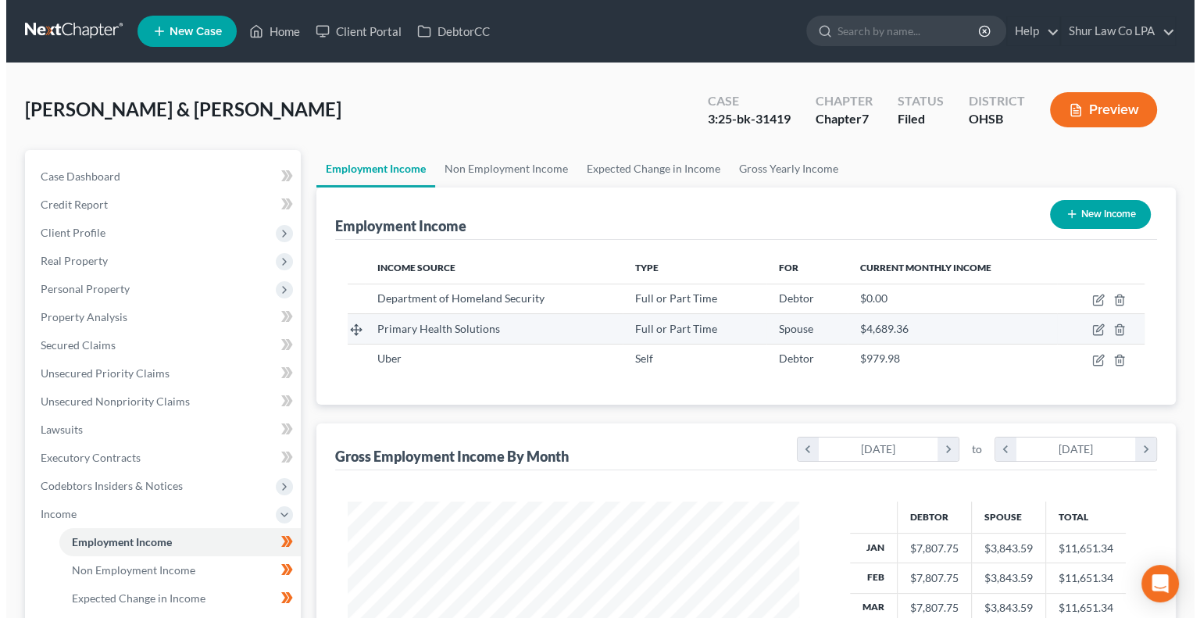
scroll to position [280, 482]
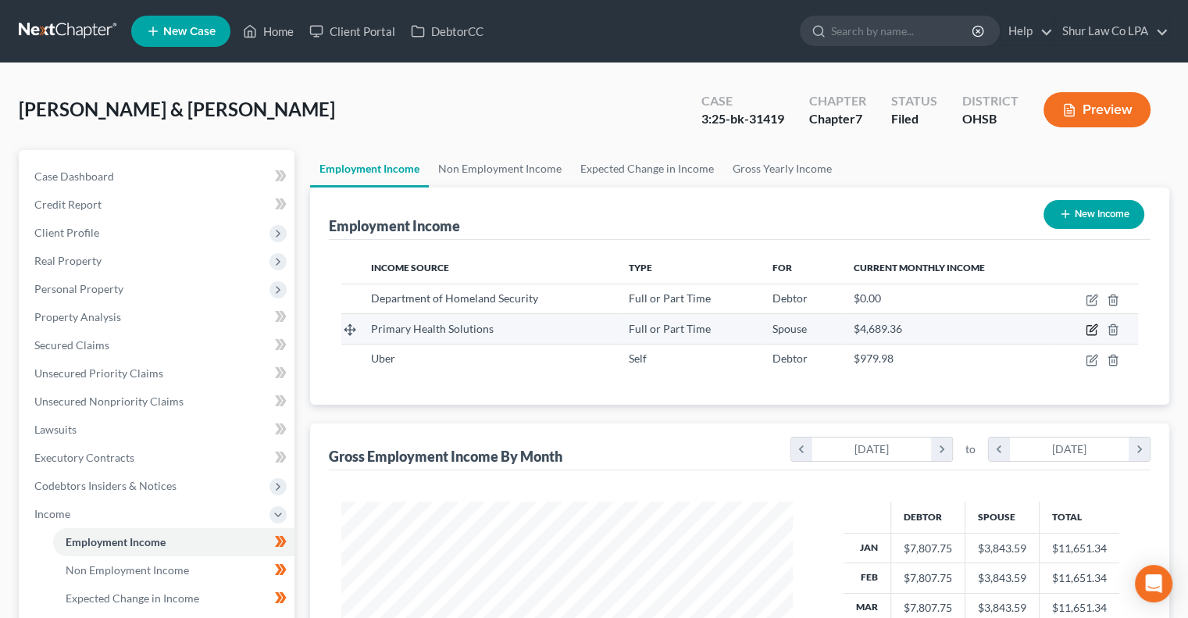
click at [1087, 328] on icon "button" at bounding box center [1091, 330] width 9 height 9
select select "0"
select select "36"
select select "2"
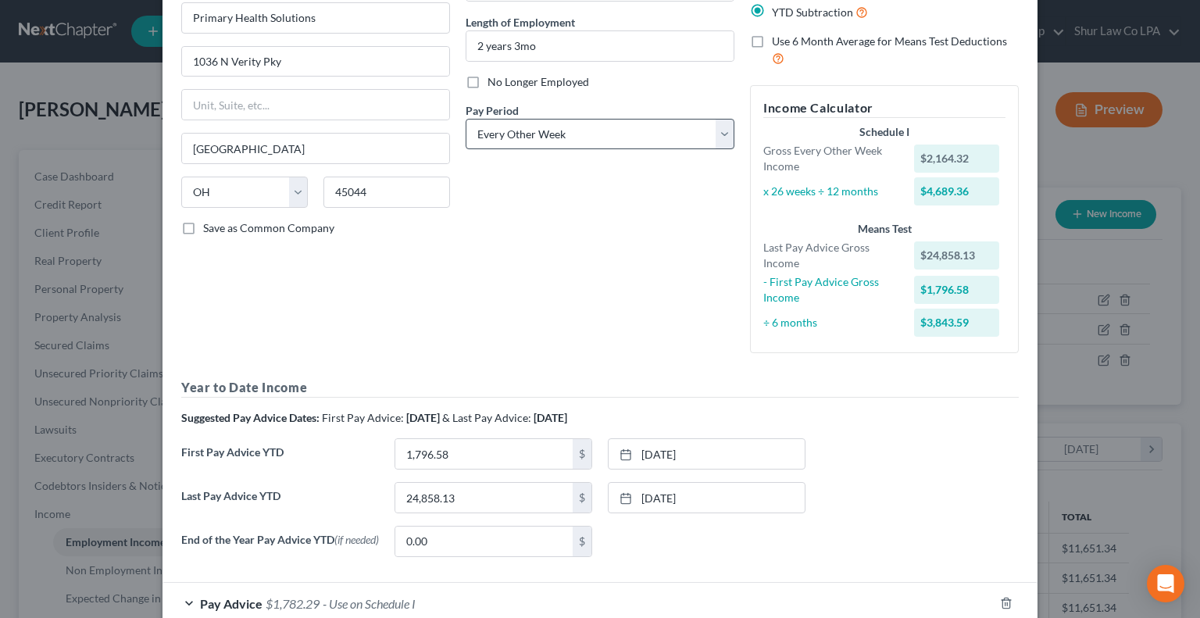
scroll to position [241, 0]
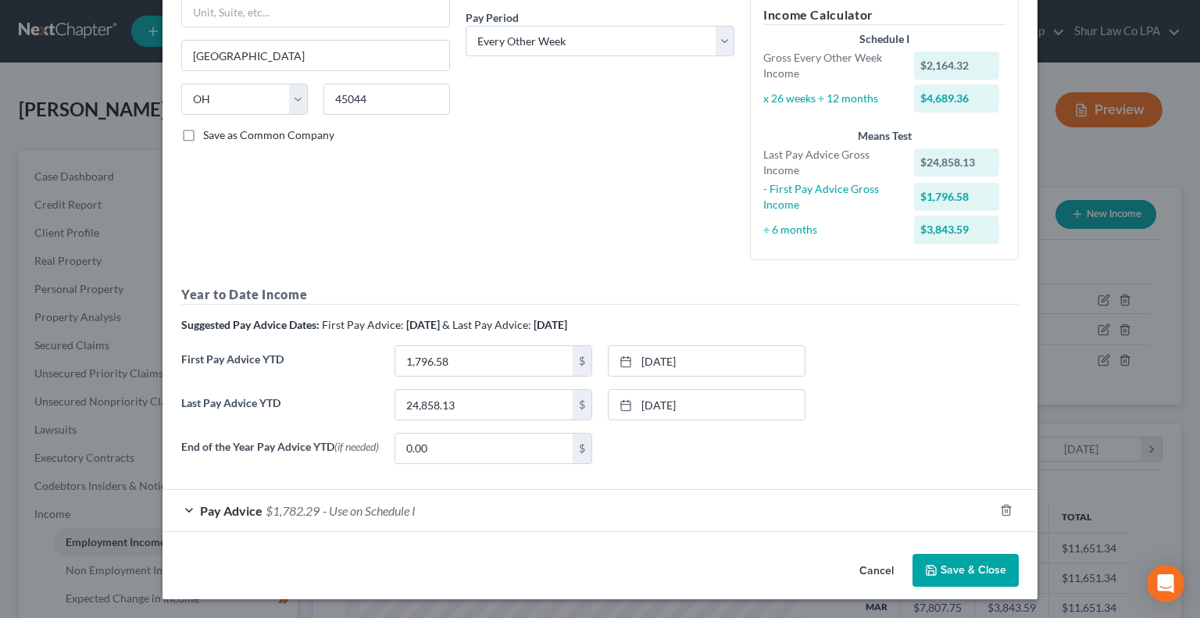
click at [448, 509] on div "Pay Advice $1,782.29 - Use on Schedule I" at bounding box center [578, 510] width 831 height 41
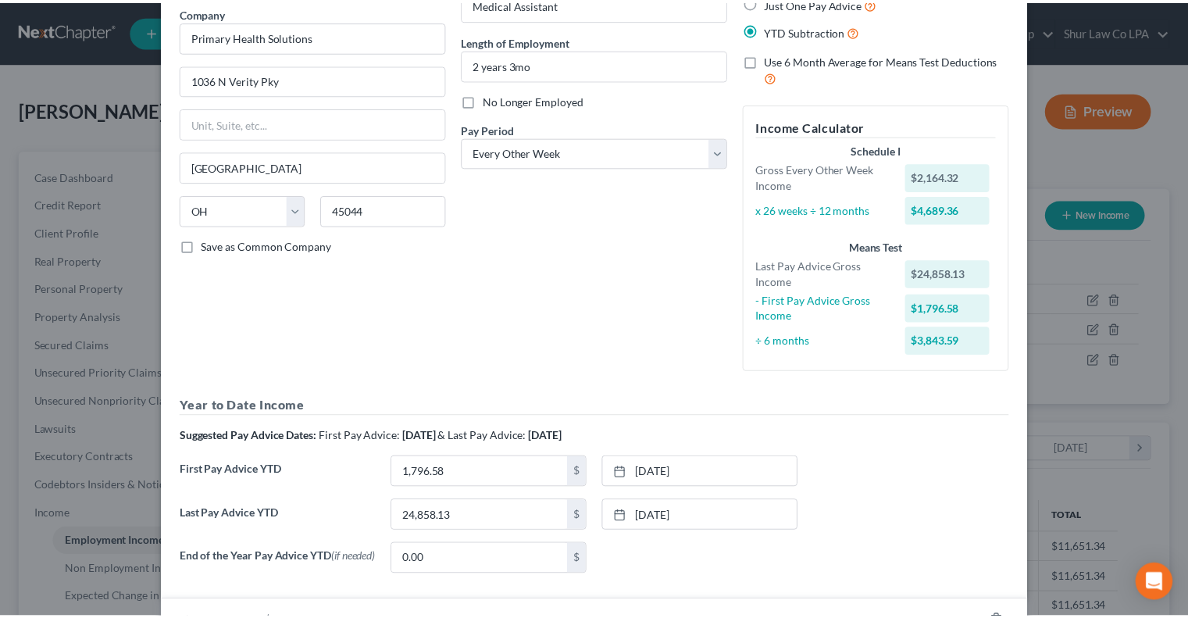
scroll to position [0, 0]
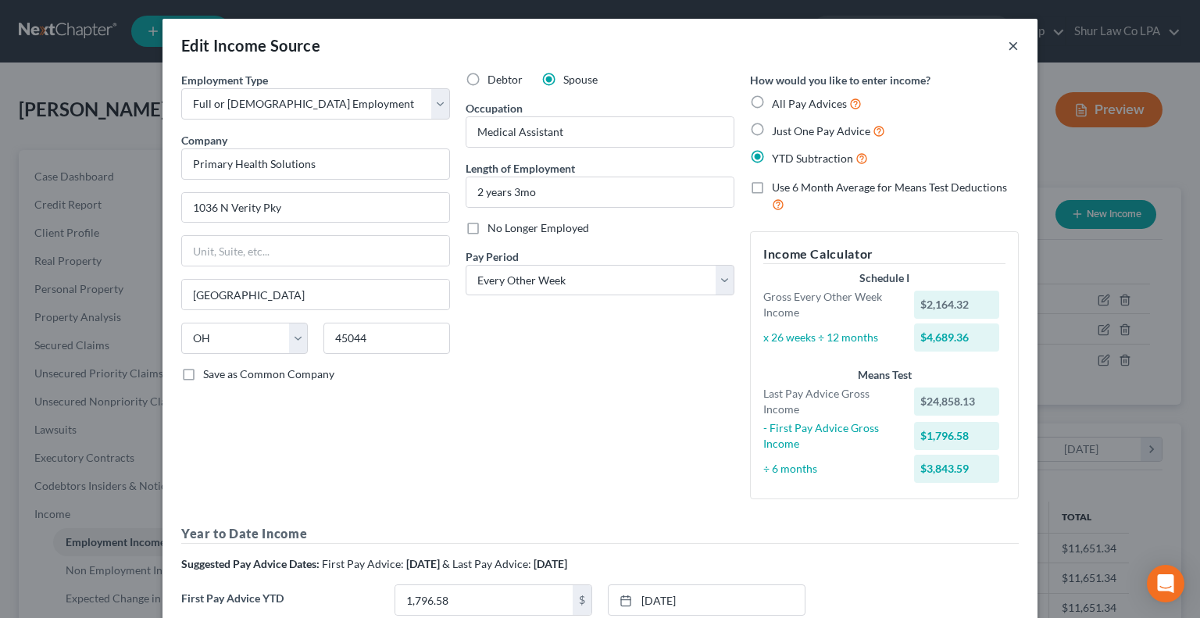
click at [1010, 46] on button "×" at bounding box center [1013, 45] width 11 height 19
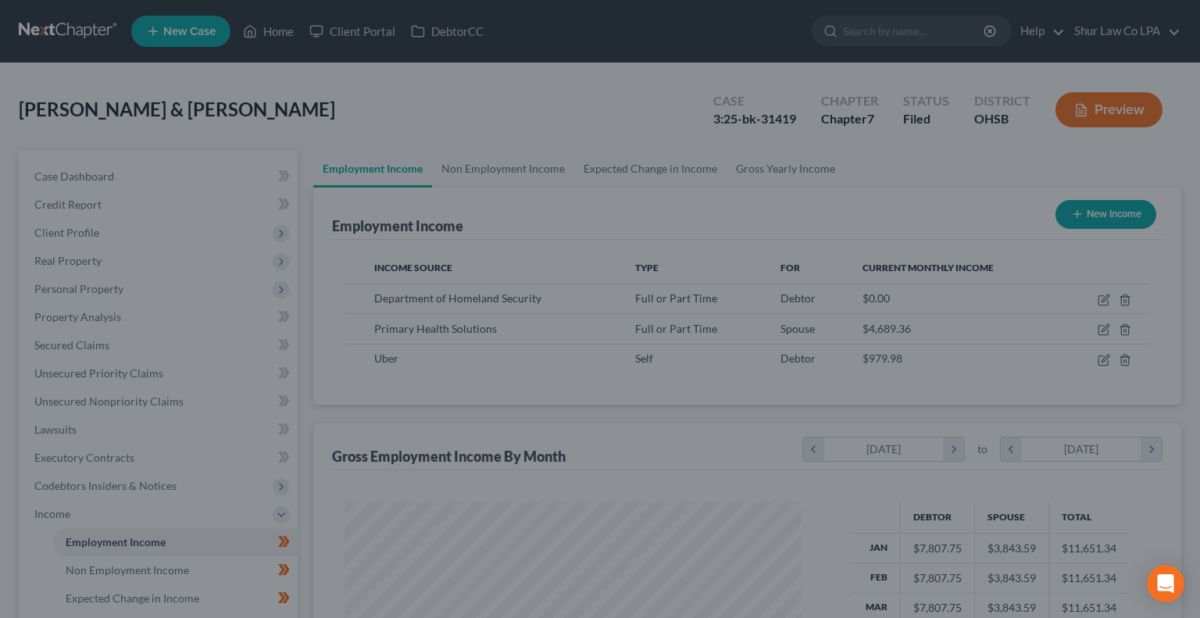
scroll to position [781074, 780870]
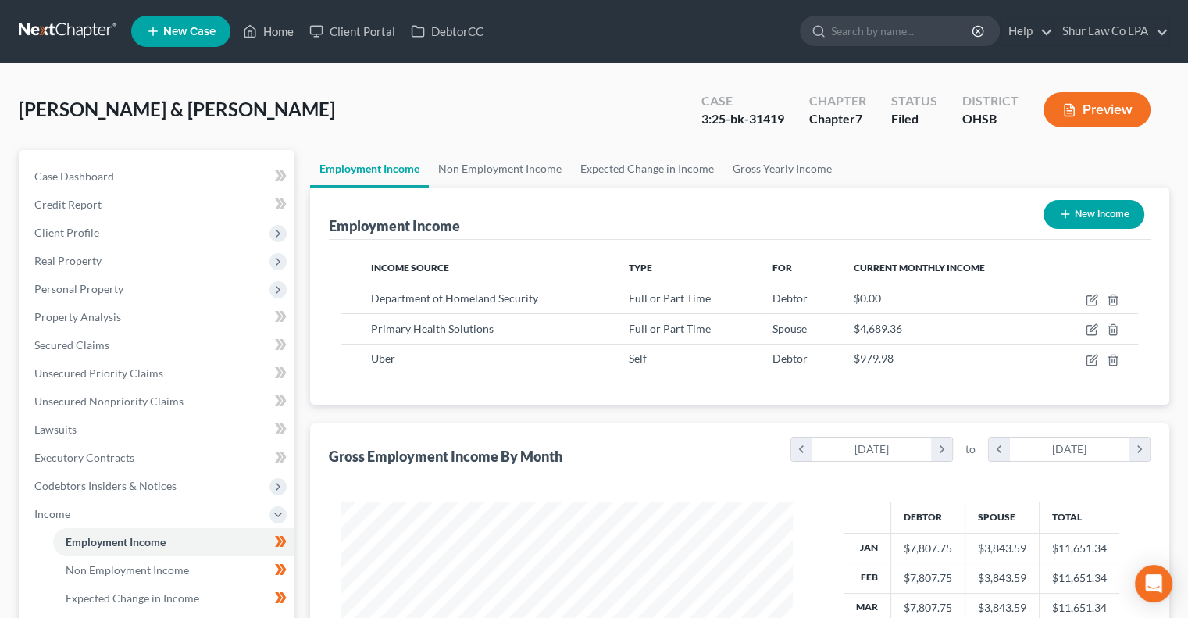
click at [321, 595] on div "Gross Employment Income By Month chevron_left January 2025 chevron_right to che…" at bounding box center [739, 620] width 859 height 395
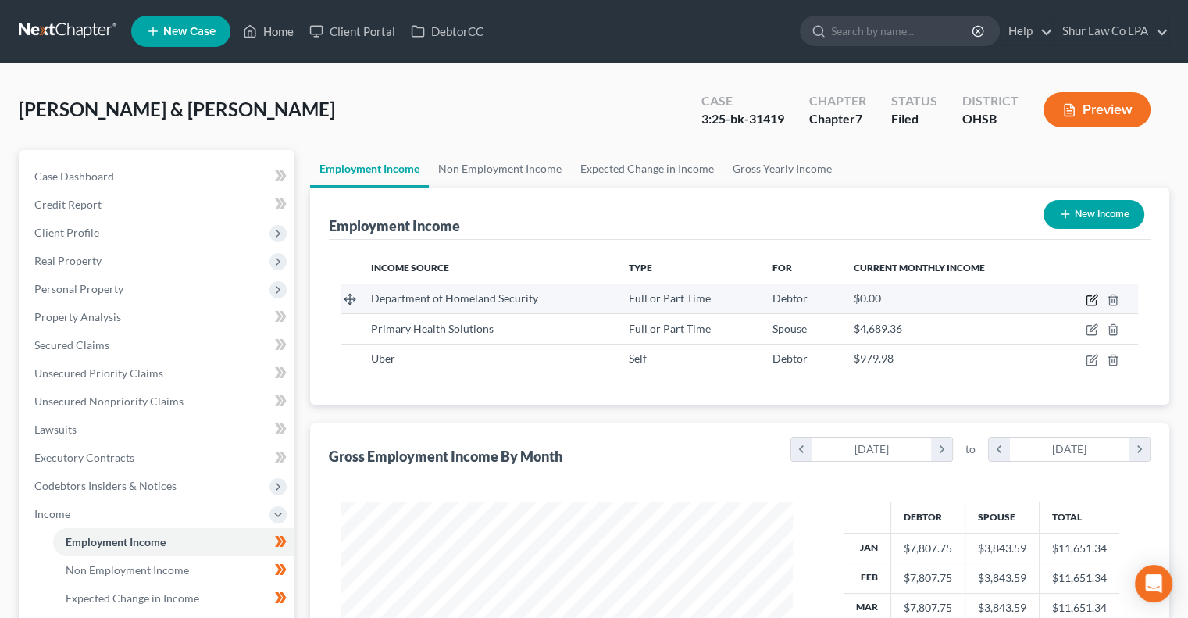
click at [1088, 296] on icon "button" at bounding box center [1092, 300] width 13 height 13
select select "0"
select select "36"
select select "1"
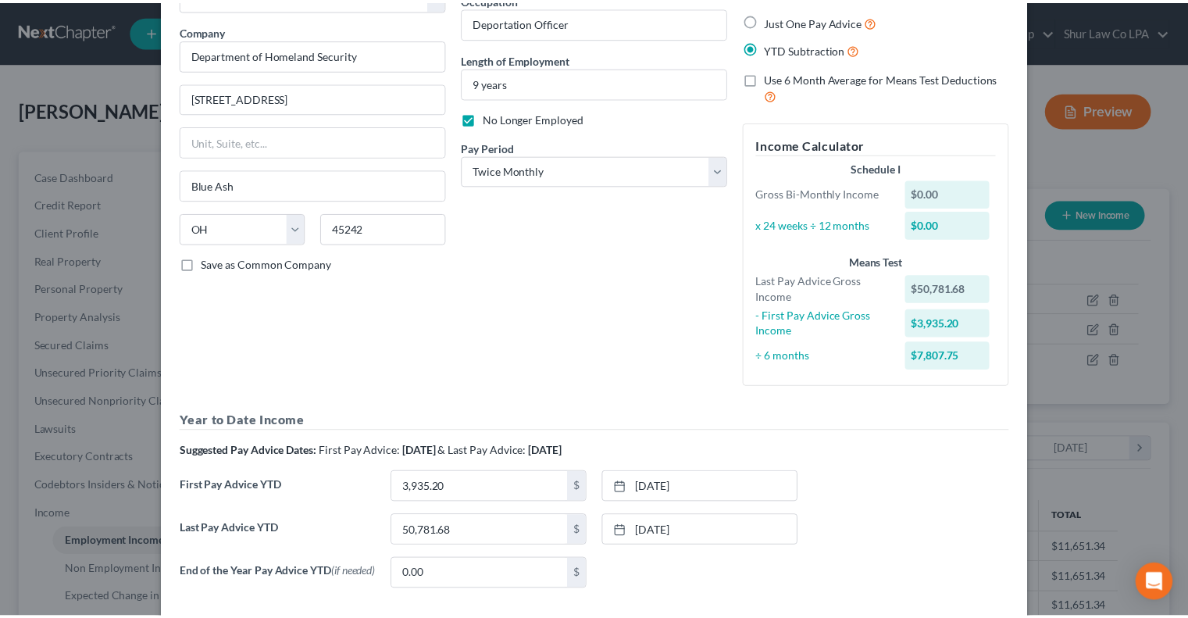
scroll to position [0, 0]
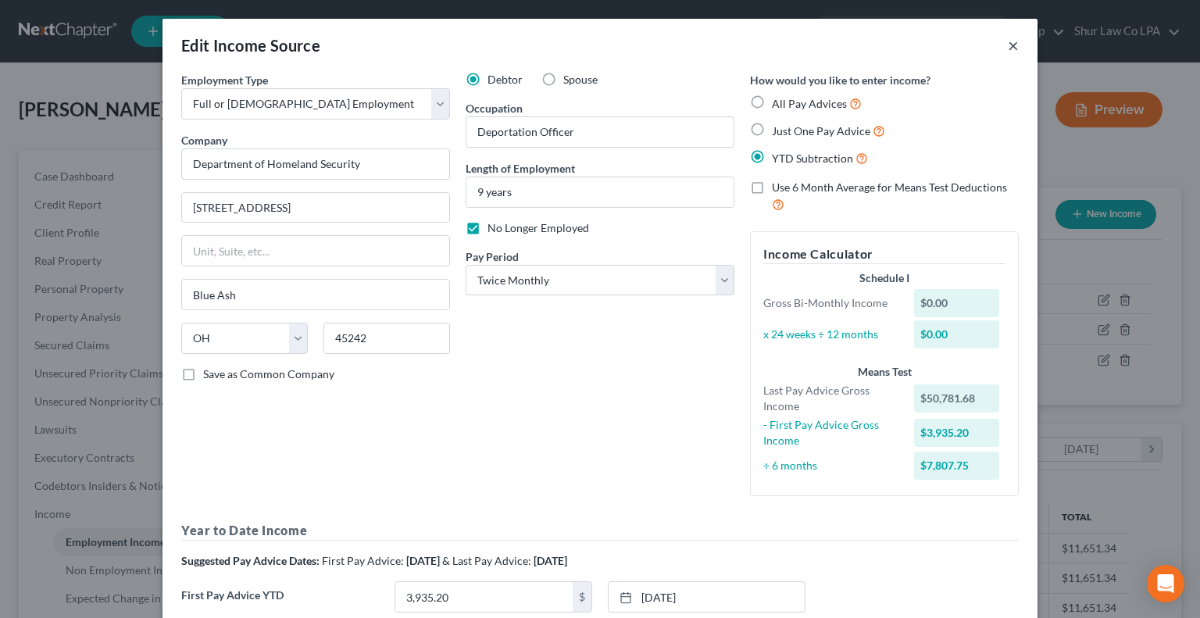
click at [1009, 46] on button "×" at bounding box center [1013, 45] width 11 height 19
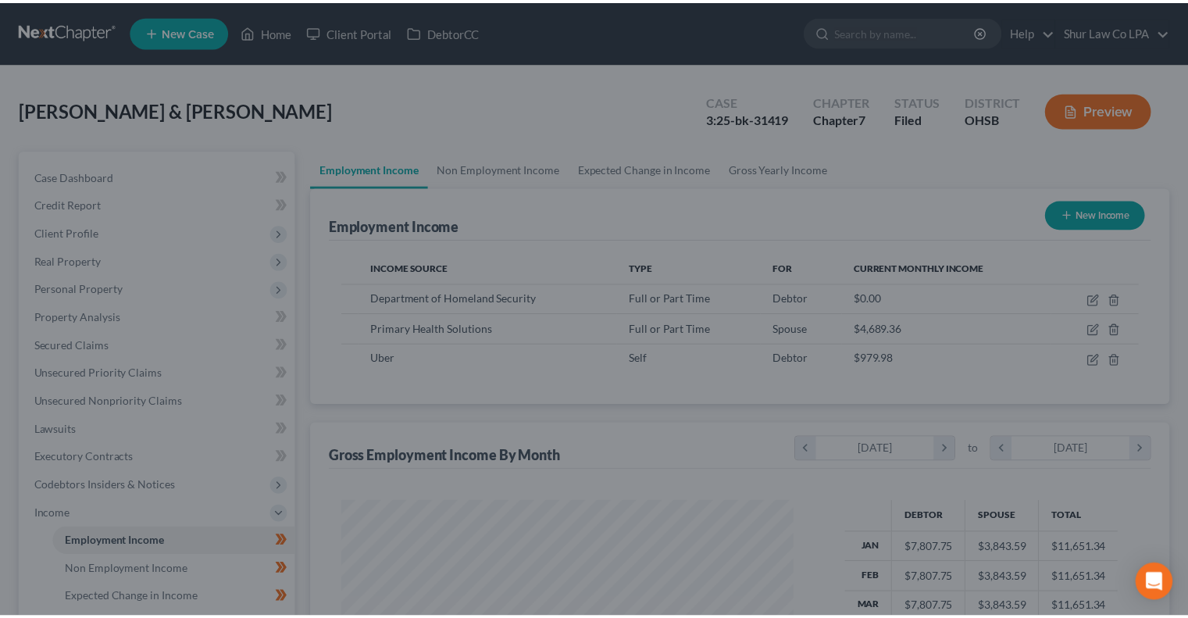
scroll to position [781074, 780870]
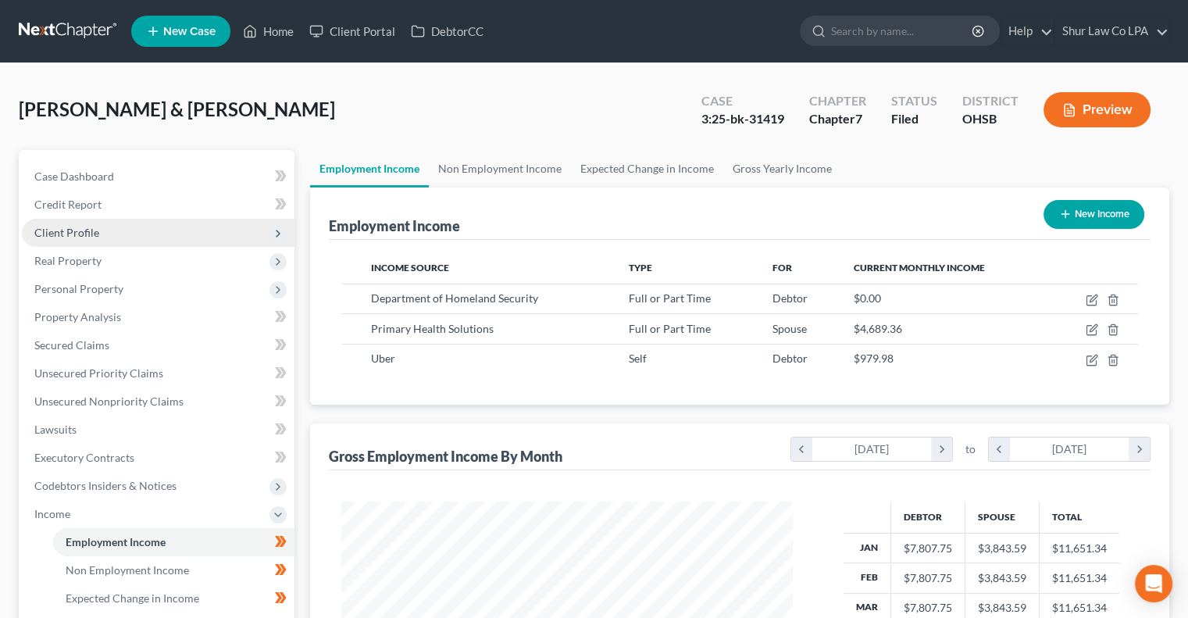
click at [180, 236] on span "Client Profile" at bounding box center [158, 233] width 273 height 28
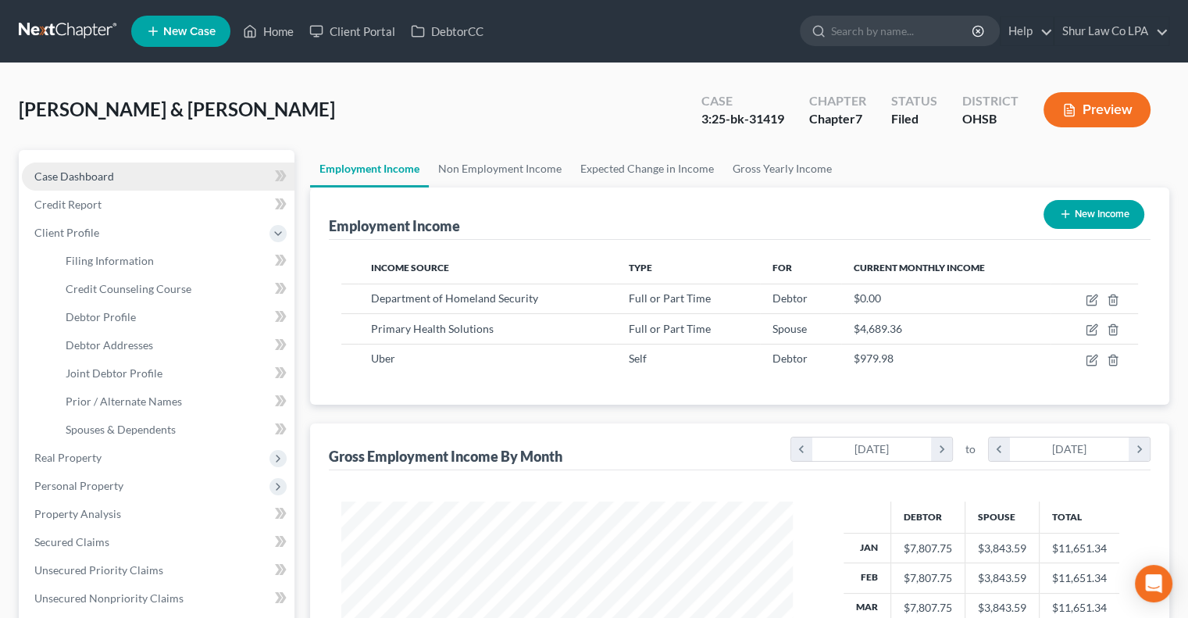
click at [160, 173] on link "Case Dashboard" at bounding box center [158, 177] width 273 height 28
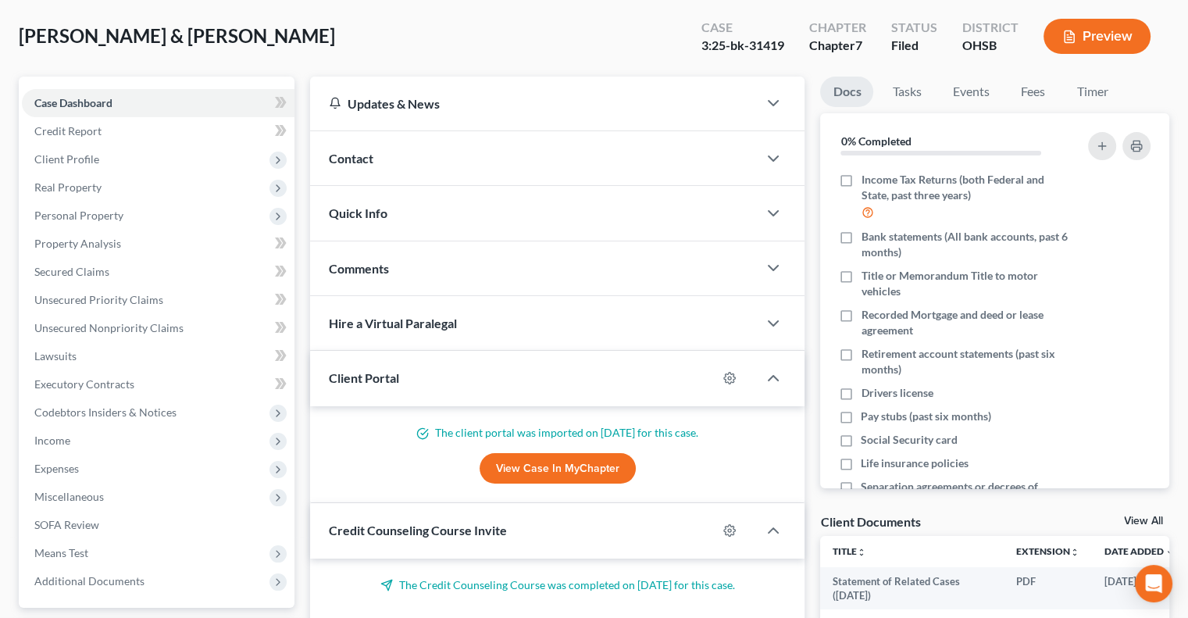
scroll to position [75, 0]
click at [538, 213] on div "Quick Info" at bounding box center [534, 211] width 448 height 54
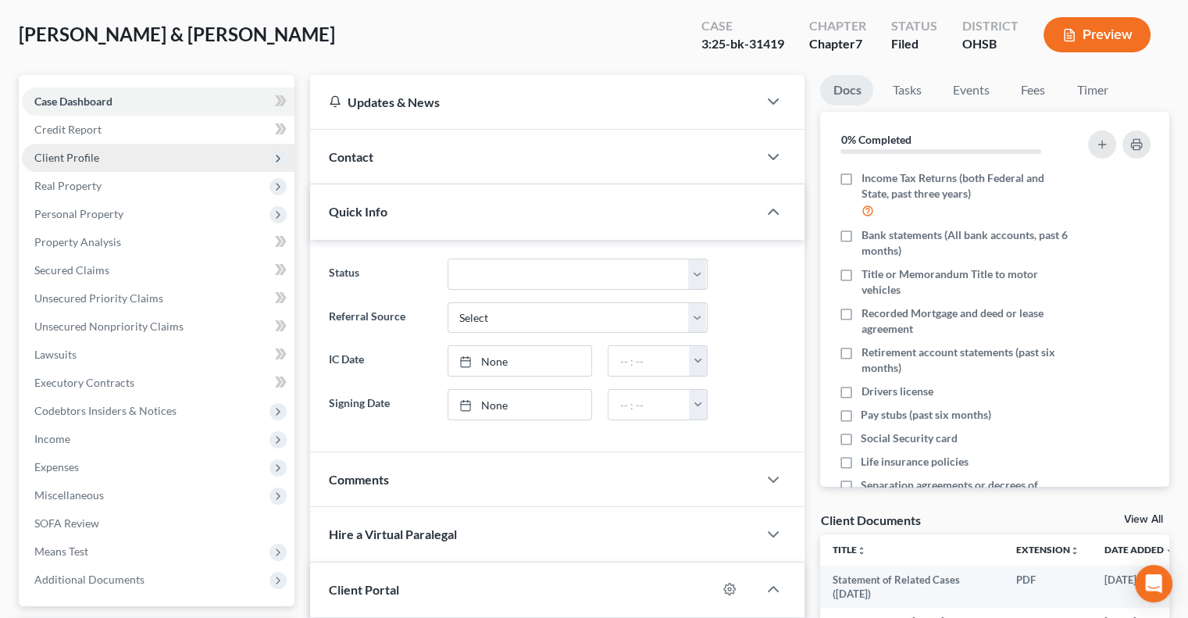
click at [209, 155] on span "Client Profile" at bounding box center [158, 158] width 273 height 28
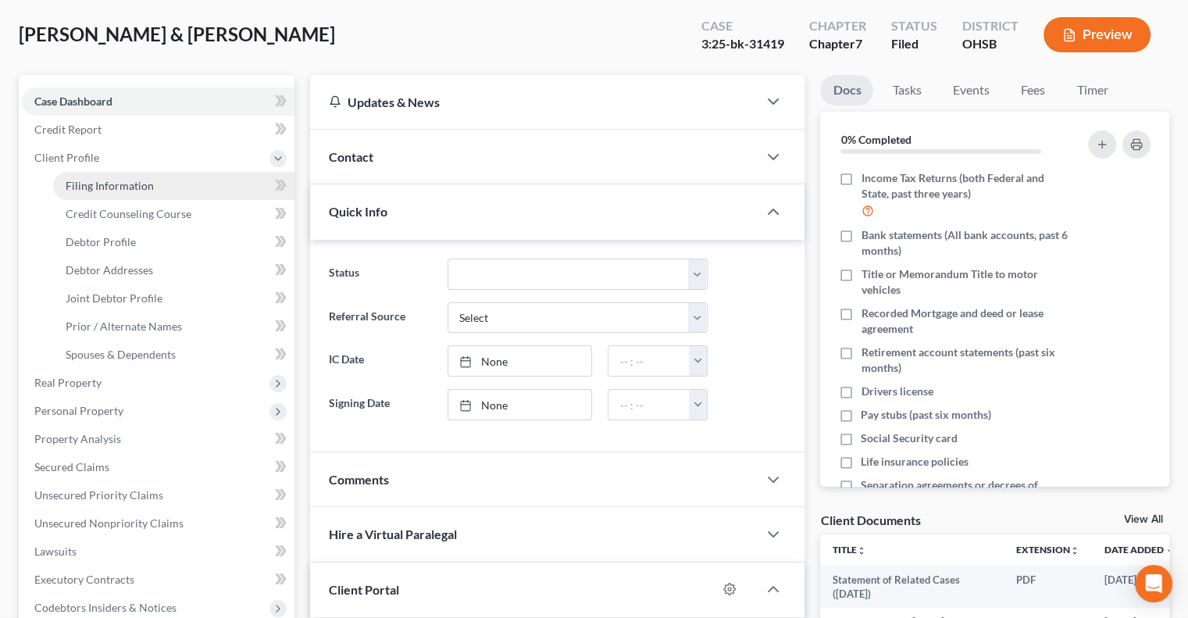
click at [202, 184] on link "Filing Information" at bounding box center [173, 186] width 241 height 28
select select "1"
select select "0"
select select "36"
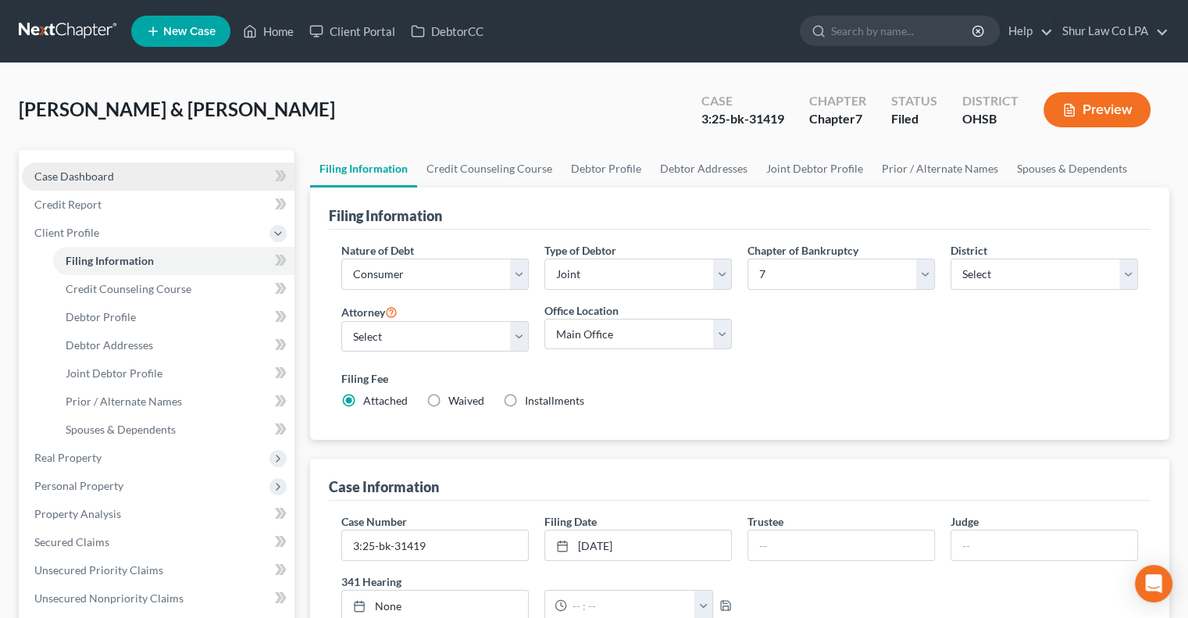
click at [172, 174] on link "Case Dashboard" at bounding box center [158, 177] width 273 height 28
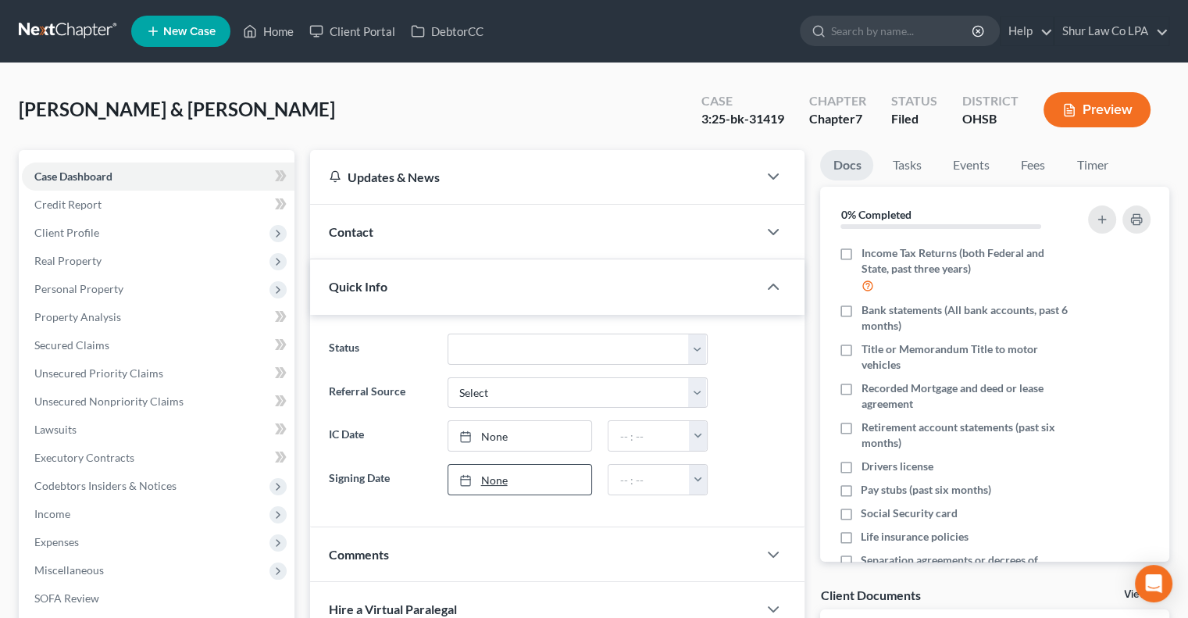
click at [514, 471] on link "None" at bounding box center [520, 480] width 144 height 30
type input "8/17/2025"
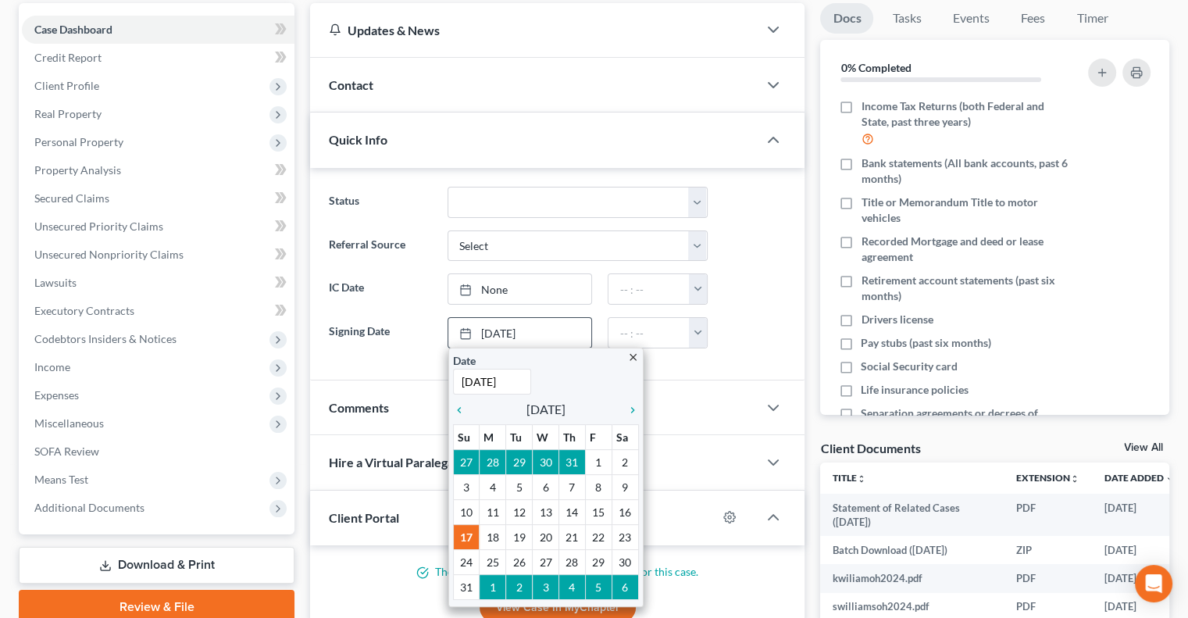
scroll to position [149, 0]
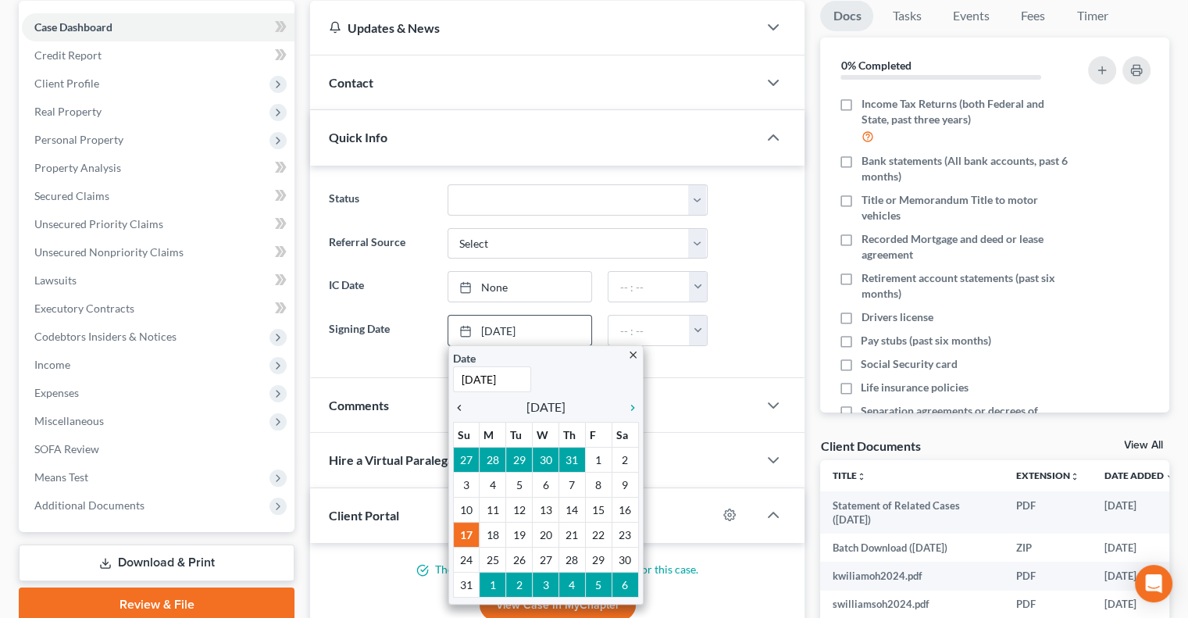
click at [456, 408] on icon "chevron_left" at bounding box center [463, 408] width 20 height 13
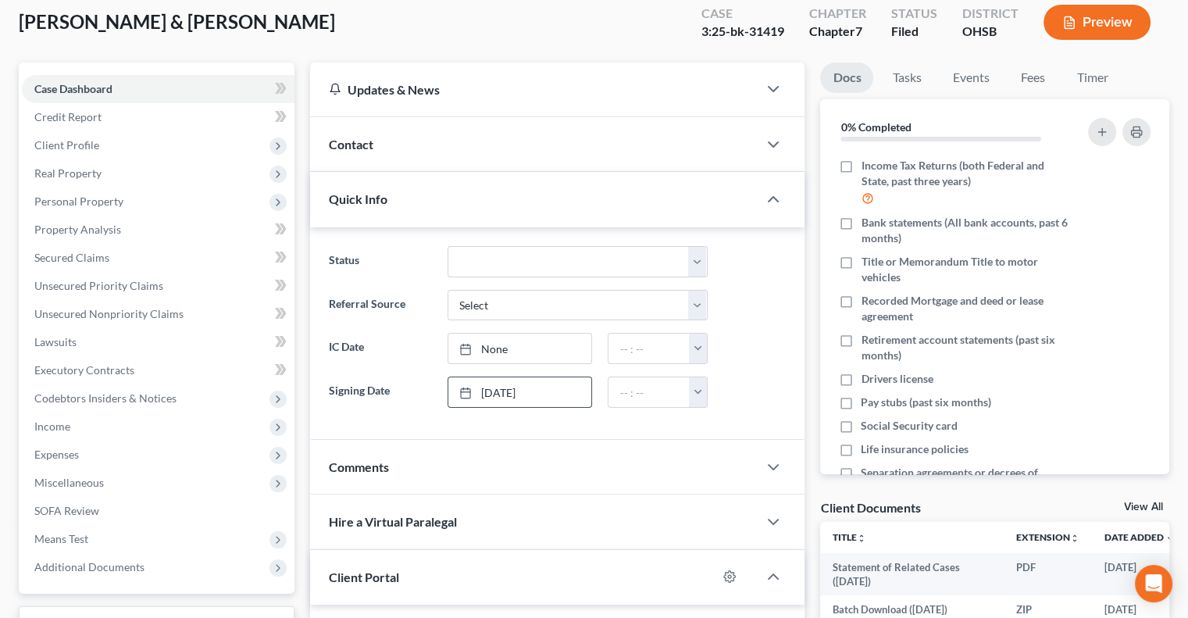
scroll to position [81, 0]
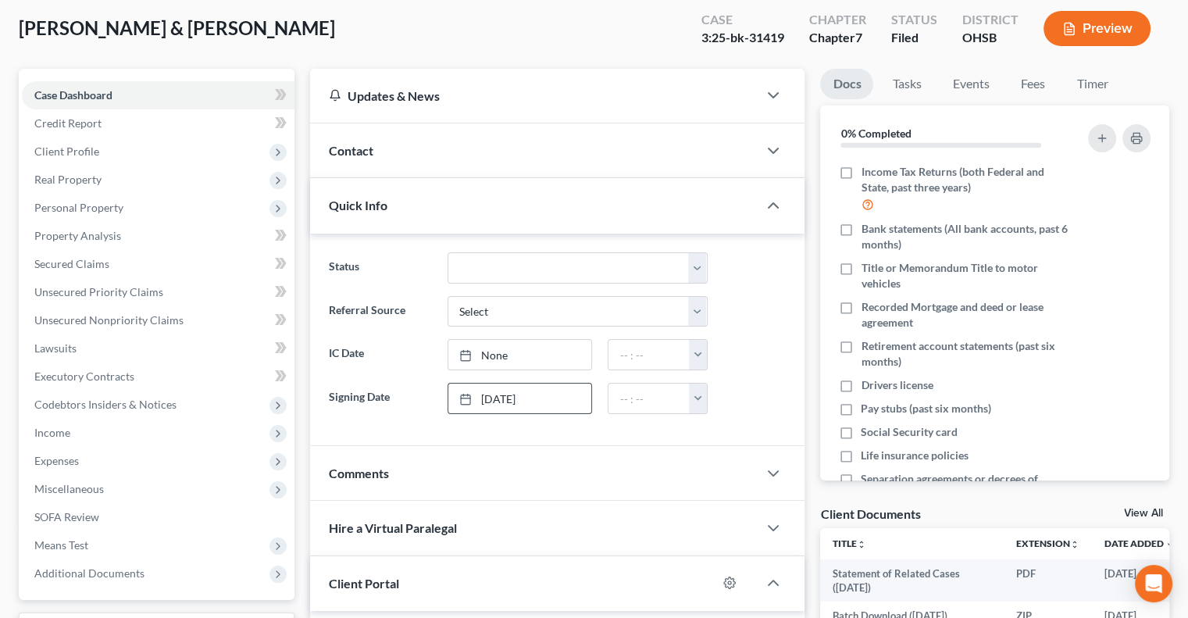
click at [402, 148] on div "Contact" at bounding box center [534, 150] width 448 height 54
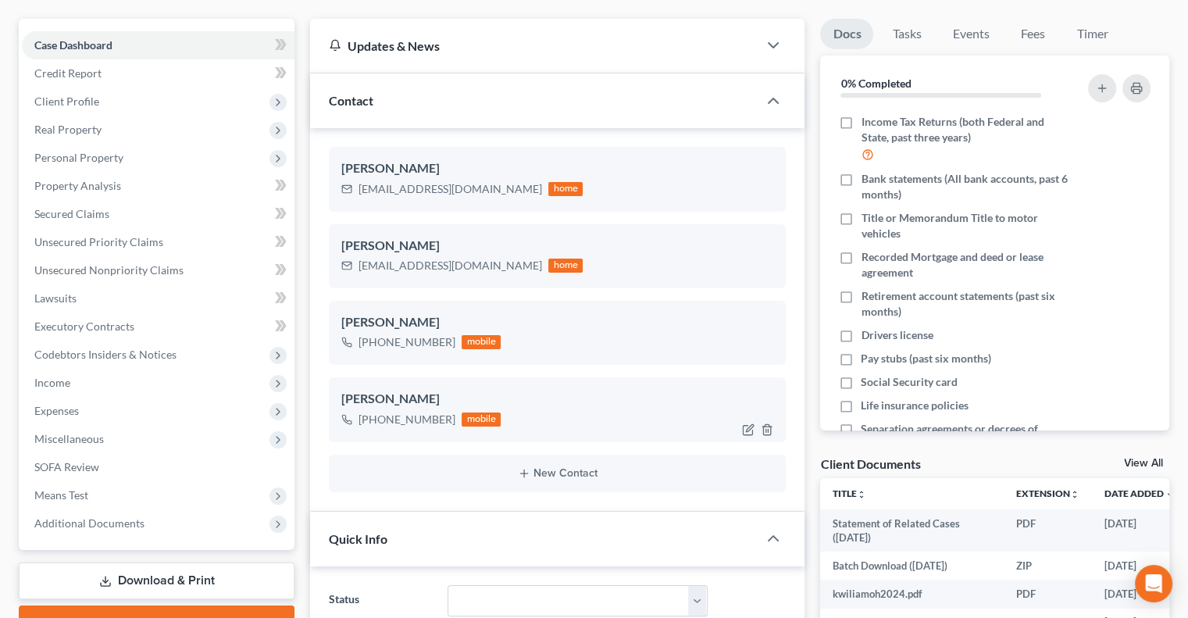
scroll to position [133, 0]
